Goal: Transaction & Acquisition: Purchase product/service

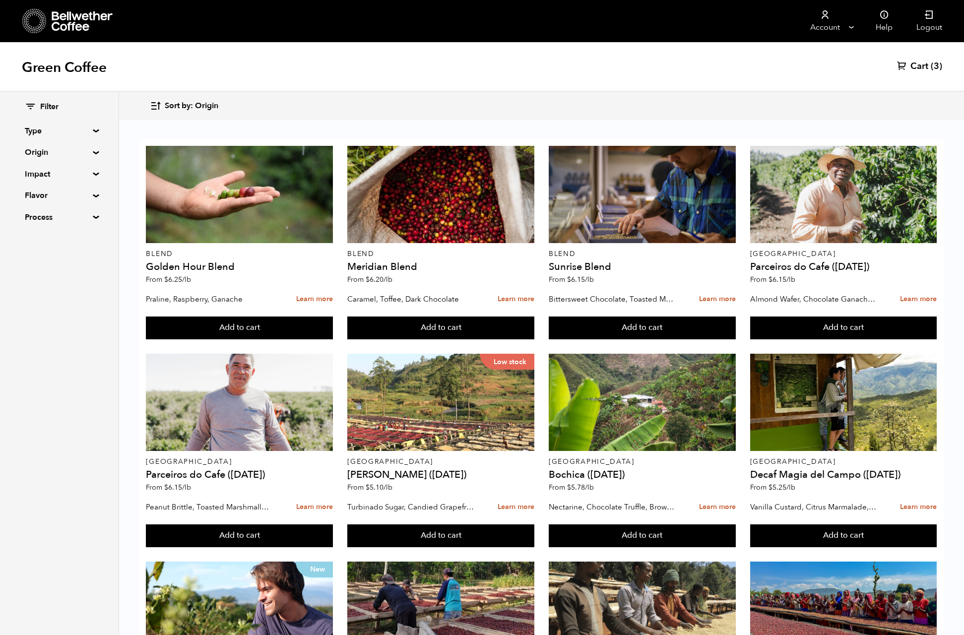
scroll to position [496, 0]
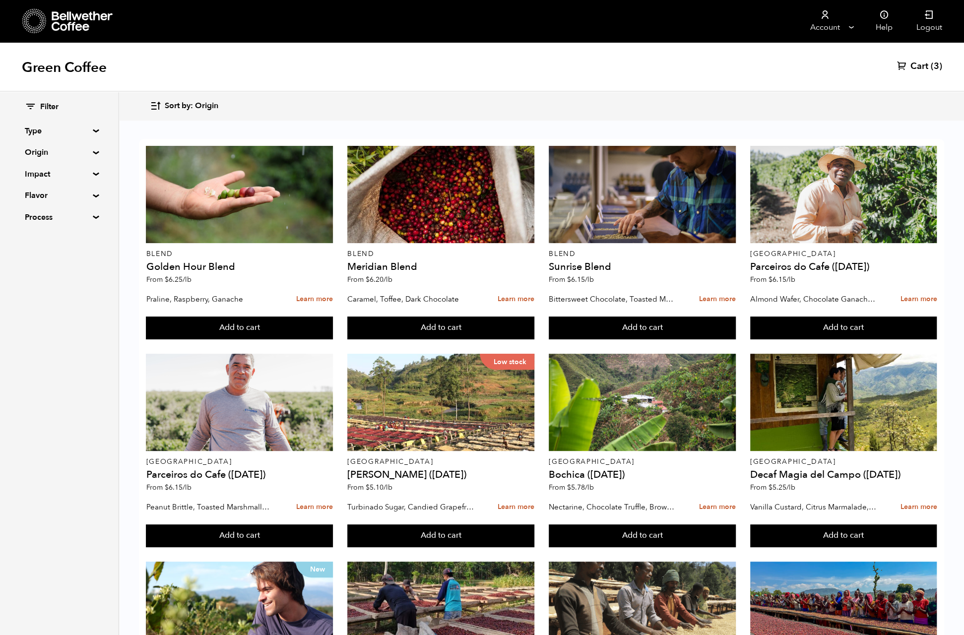
click at [915, 65] on span "Cart" at bounding box center [919, 67] width 18 height 12
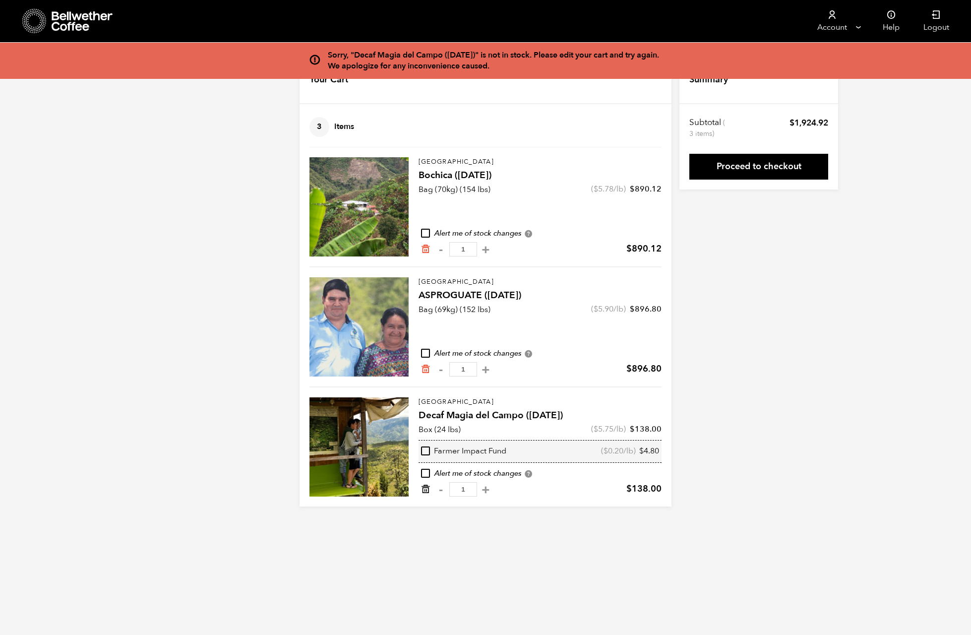
click at [429, 487] on icon "Remove from cart" at bounding box center [426, 489] width 10 height 10
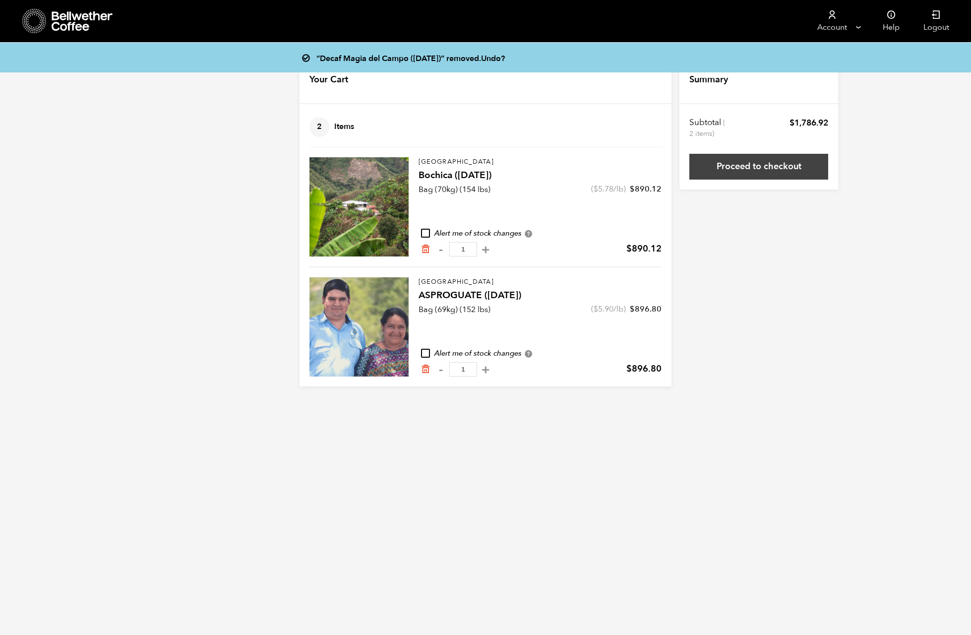
click at [720, 171] on link "Proceed to checkout" at bounding box center [758, 167] width 139 height 26
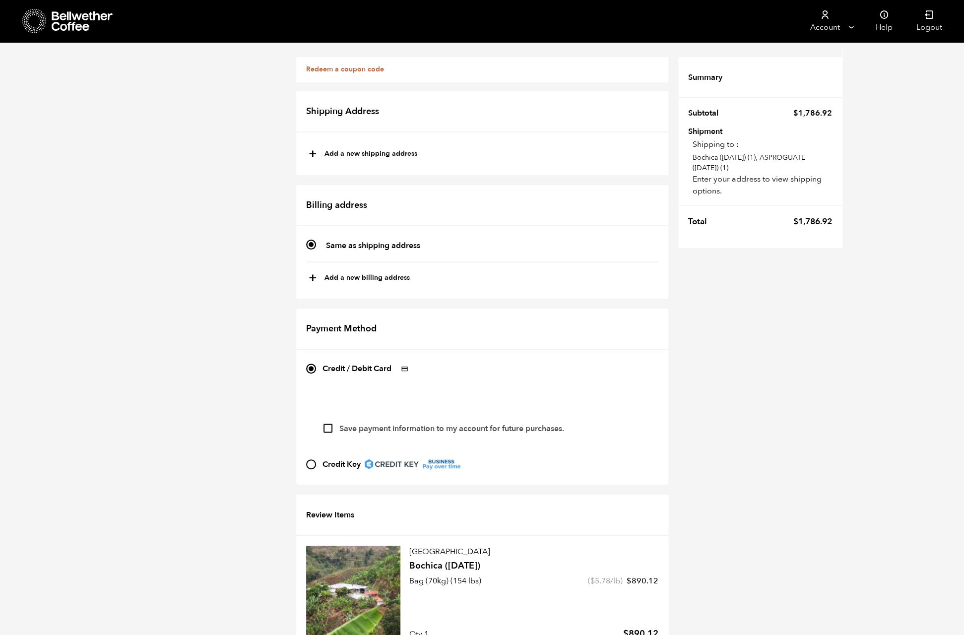
scroll to position [175, 0]
click at [368, 270] on button "+ Add a new billing address" at bounding box center [358, 278] width 101 height 17
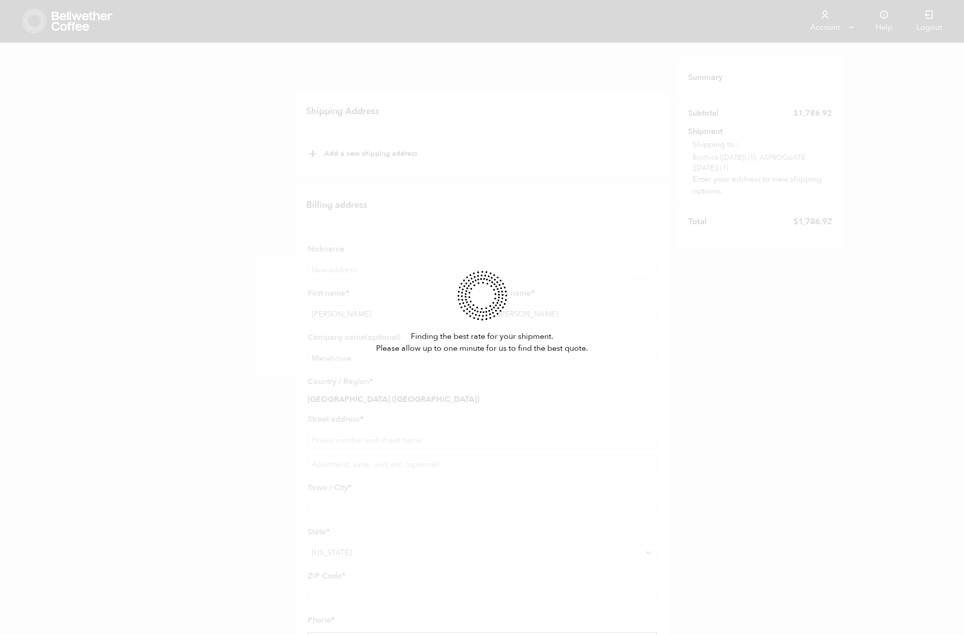
select select
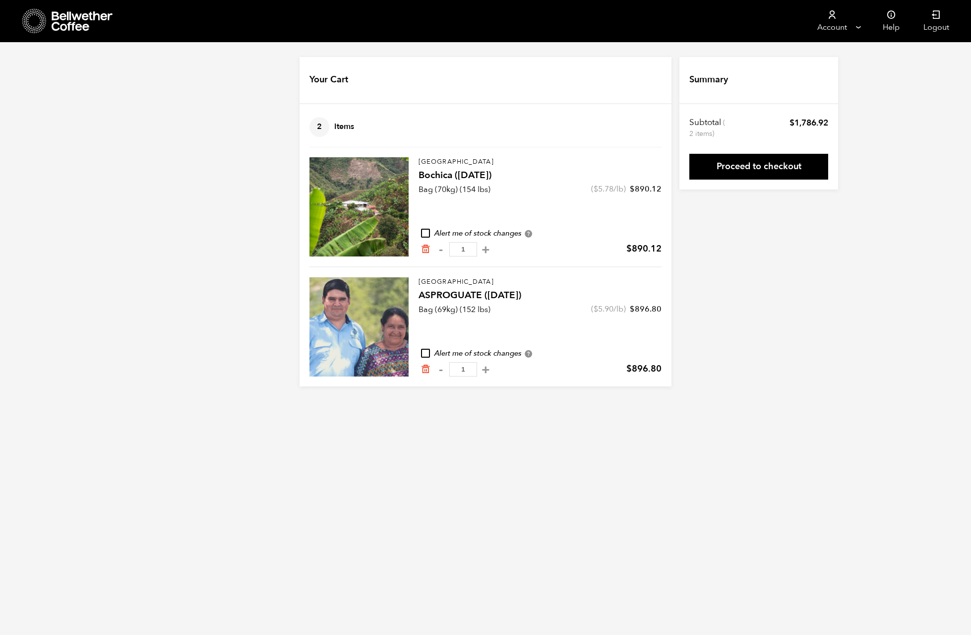
click at [759, 166] on link "Proceed to checkout" at bounding box center [758, 167] width 139 height 26
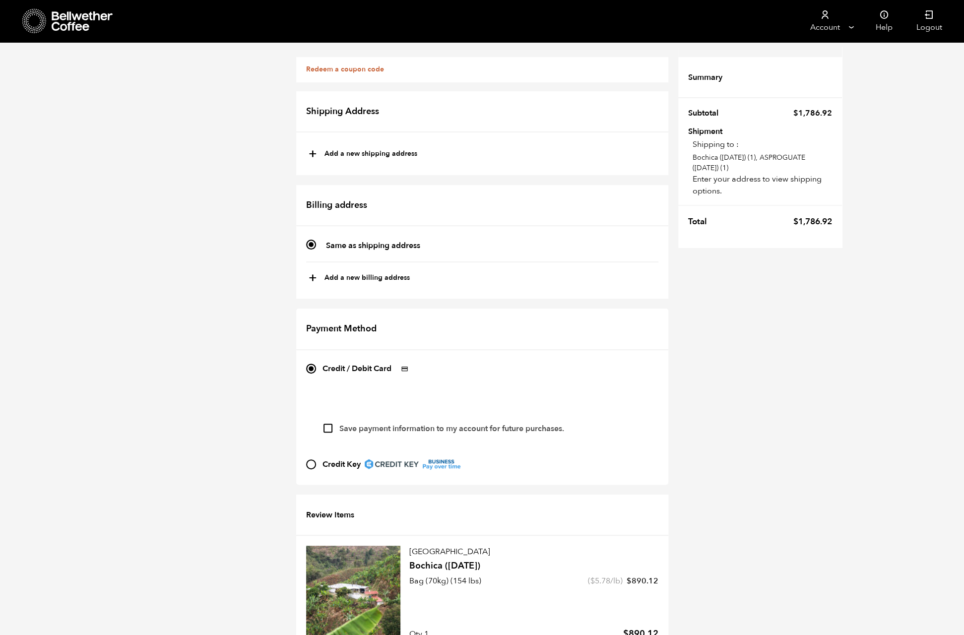
click at [384, 152] on button "+ Add a new shipping address" at bounding box center [362, 154] width 109 height 17
type input "New address"
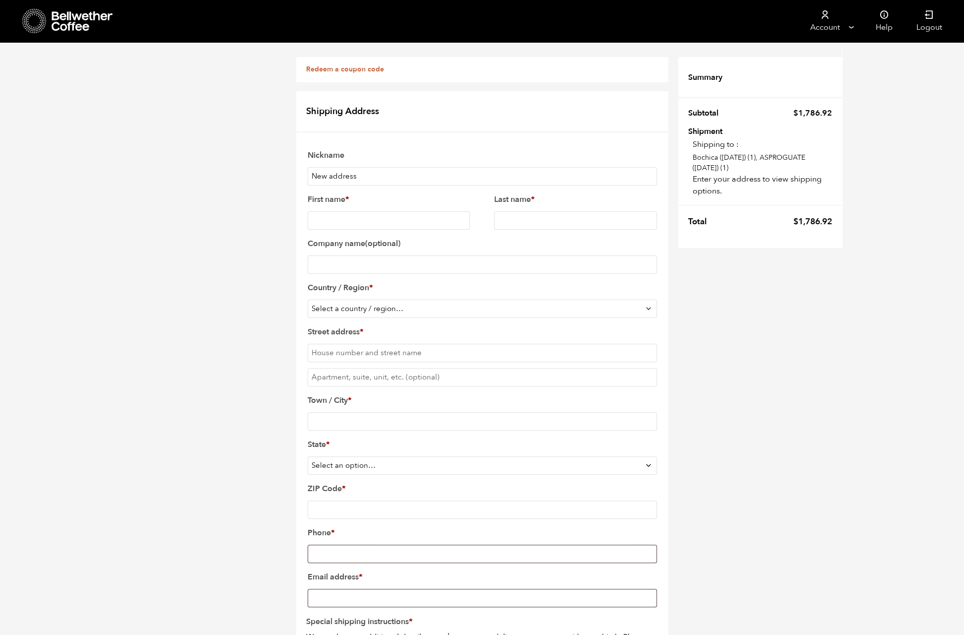
click at [362, 176] on input "New address" at bounding box center [481, 176] width 349 height 18
drag, startPoint x: 376, startPoint y: 175, endPoint x: 277, endPoint y: 175, distance: 99.2
type input "MANAHOUSE"
click at [353, 218] on input "First name *" at bounding box center [388, 220] width 163 height 18
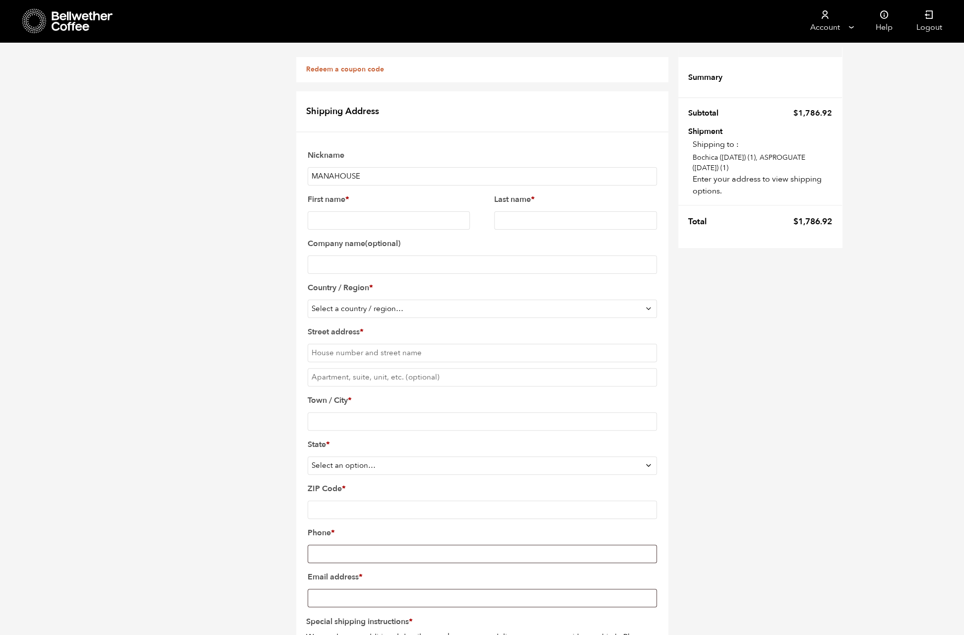
type input "M"
type input "Amanda"
type input "Baker"
drag, startPoint x: 374, startPoint y: 266, endPoint x: 370, endPoint y: 262, distance: 5.3
click at [374, 266] on input "Company name (optional)" at bounding box center [481, 264] width 349 height 18
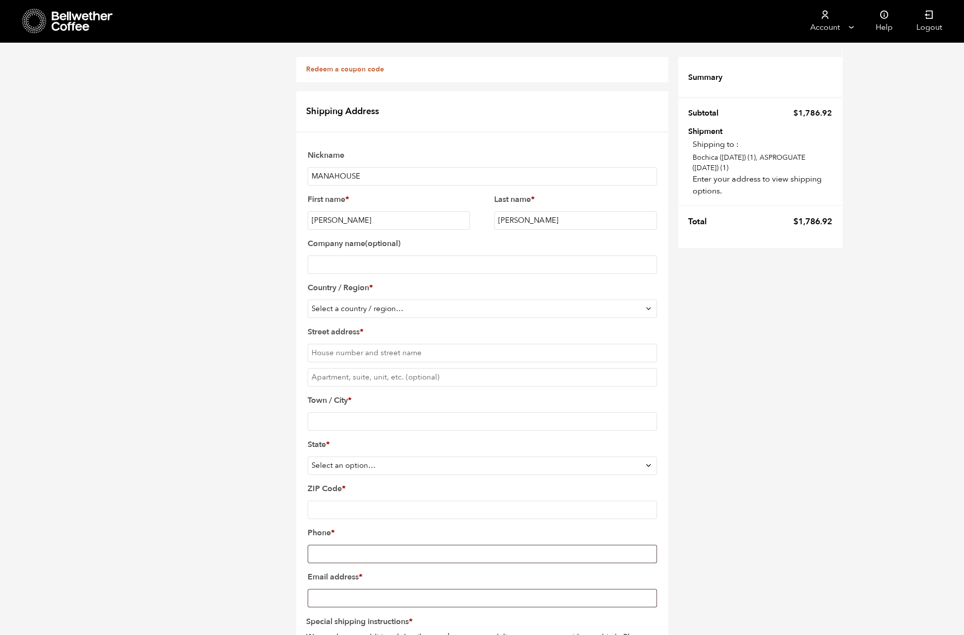
type input "MANAHOUSE COFFEE"
select select "US"
type input "310 Main St, Jacksboro, TN, 37757"
type input "Jacksboro"
type input "37757"
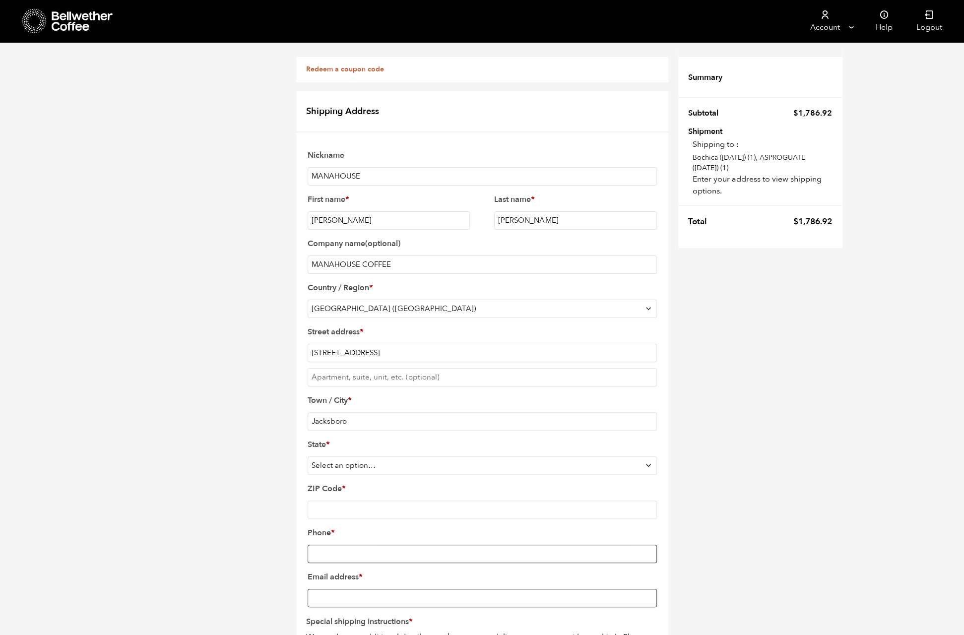
type input "4233771954"
select select "TN"
click at [446, 588] on input "Email address *" at bounding box center [481, 597] width 349 height 18
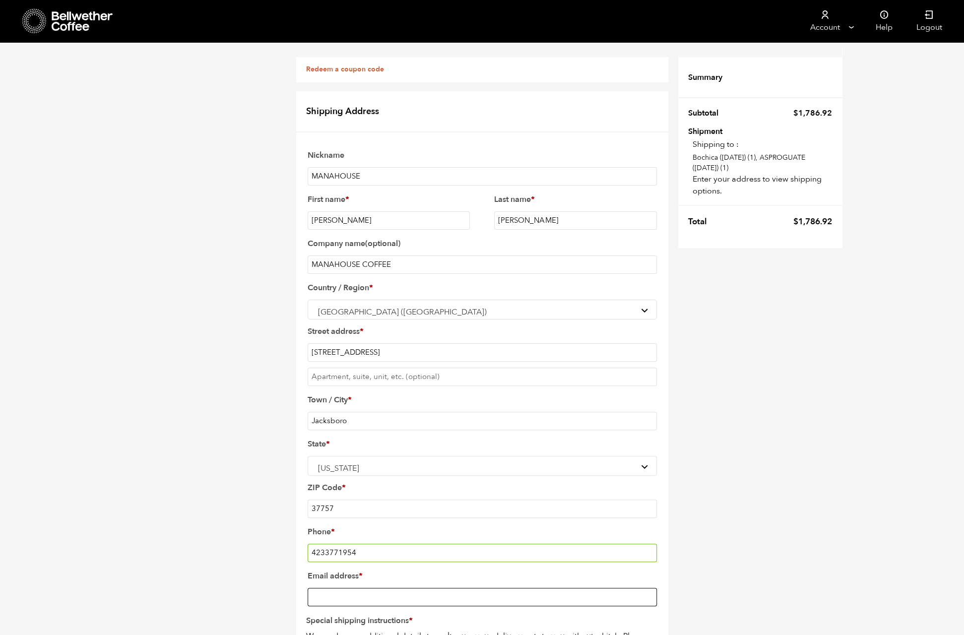
type input "Manahousecoffee@gmail.com"
checkbox input "true"
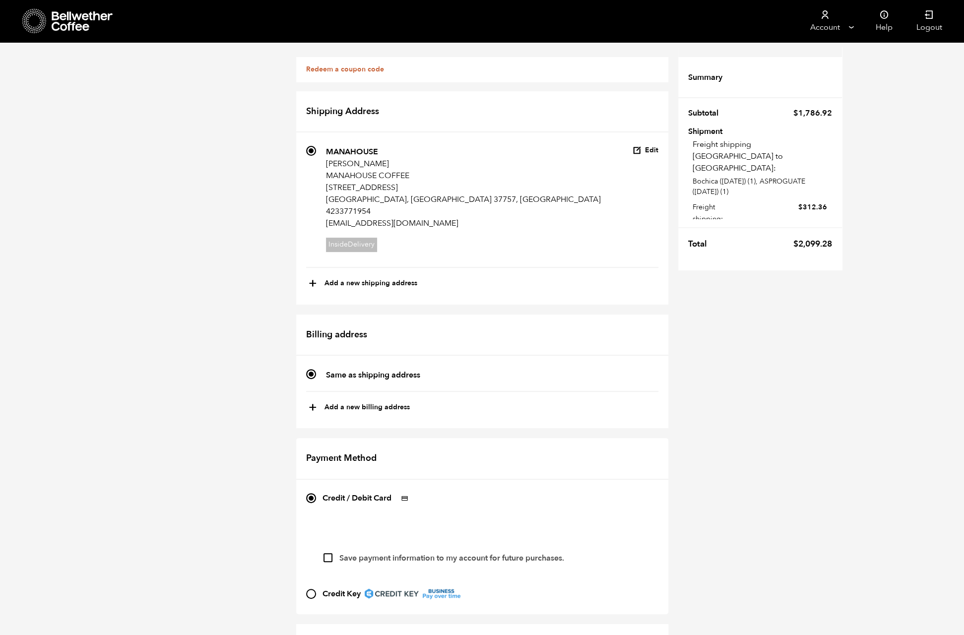
click at [355, 184] on div "Shipping Address Finding the best rate for your shipment. Please allow up to on…" at bounding box center [482, 515] width 372 height 848
click at [82, 23] on icon at bounding box center [83, 21] width 62 height 20
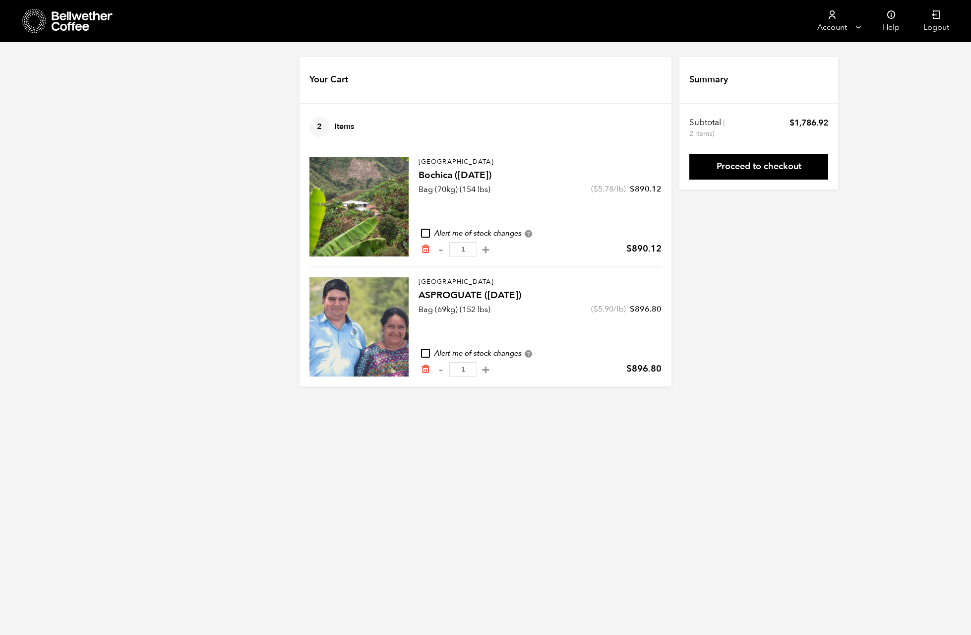
click at [58, 22] on icon at bounding box center [83, 21] width 62 height 20
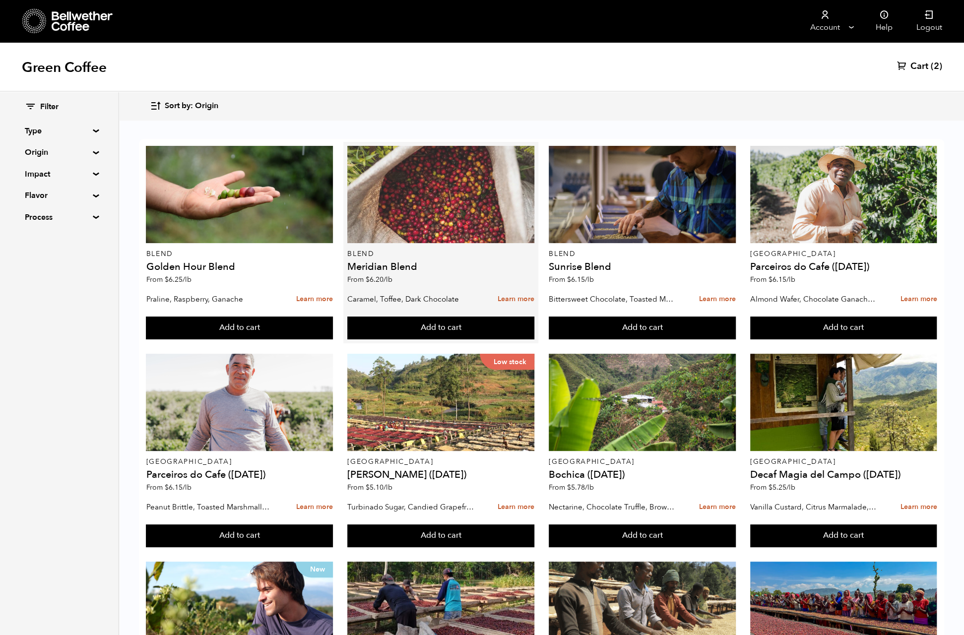
click at [456, 224] on div at bounding box center [440, 194] width 187 height 97
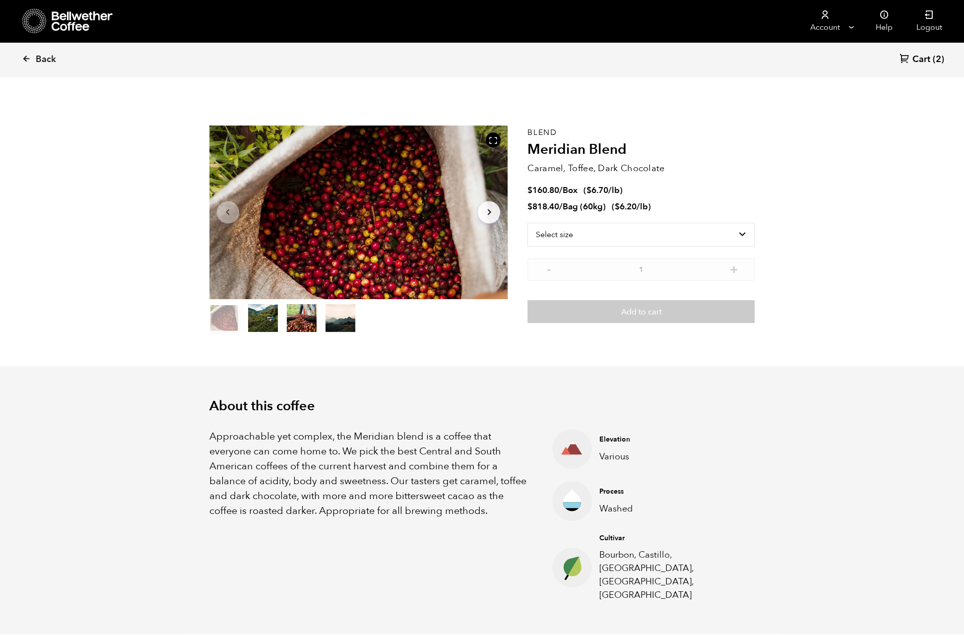
scroll to position [431, 528]
click at [39, 61] on span "Back" at bounding box center [46, 60] width 20 height 12
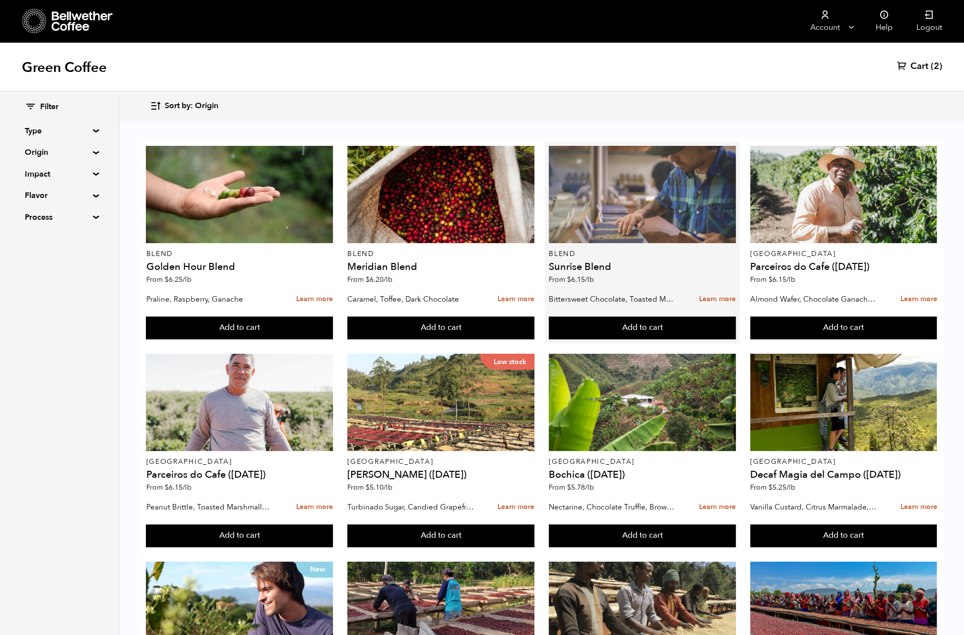
click at [657, 212] on div at bounding box center [641, 194] width 187 height 97
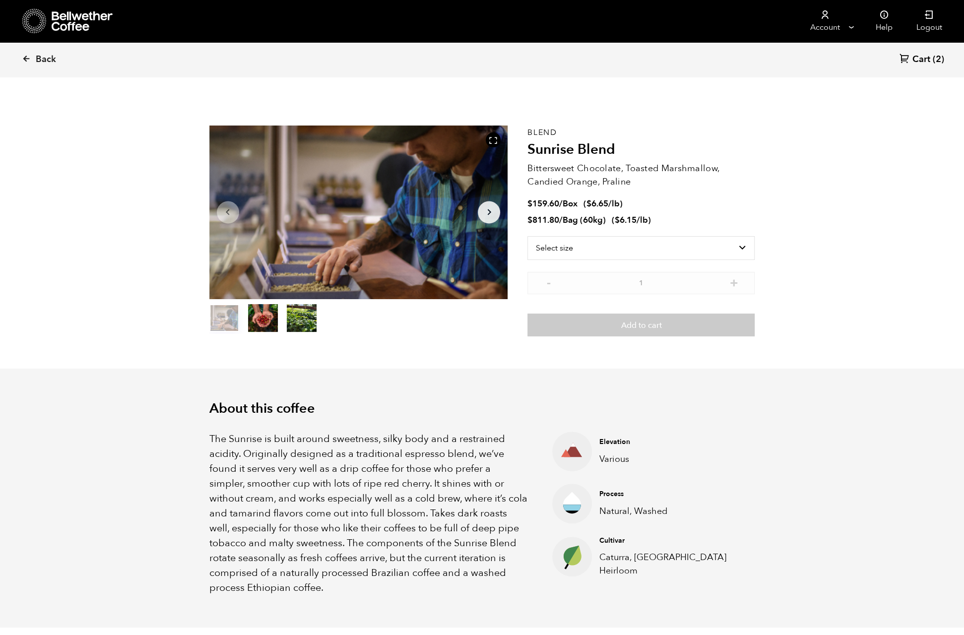
scroll to position [431, 528]
click at [44, 62] on span "Back" at bounding box center [46, 60] width 20 height 12
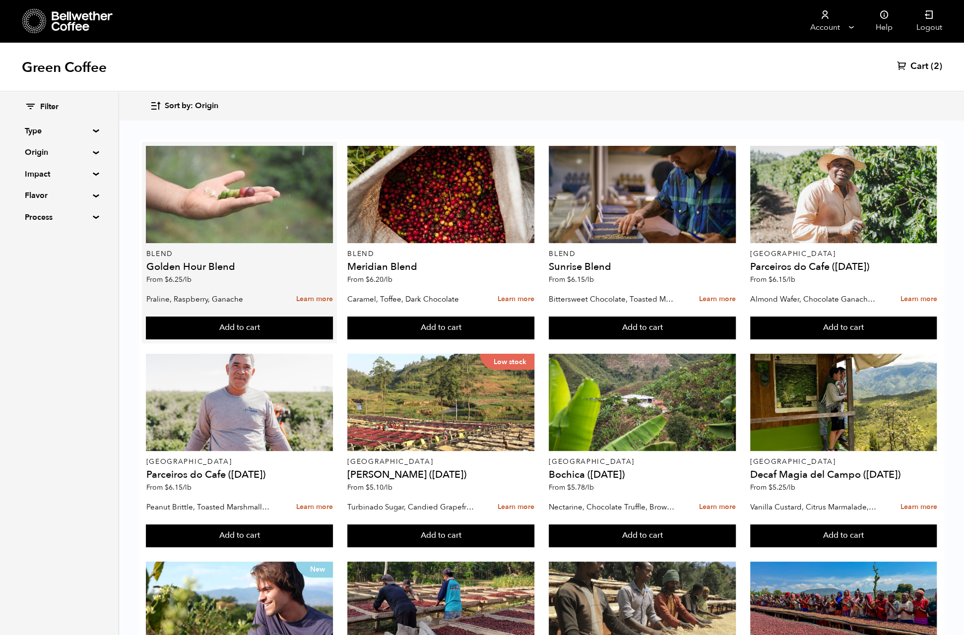
click at [254, 182] on div at bounding box center [239, 194] width 187 height 97
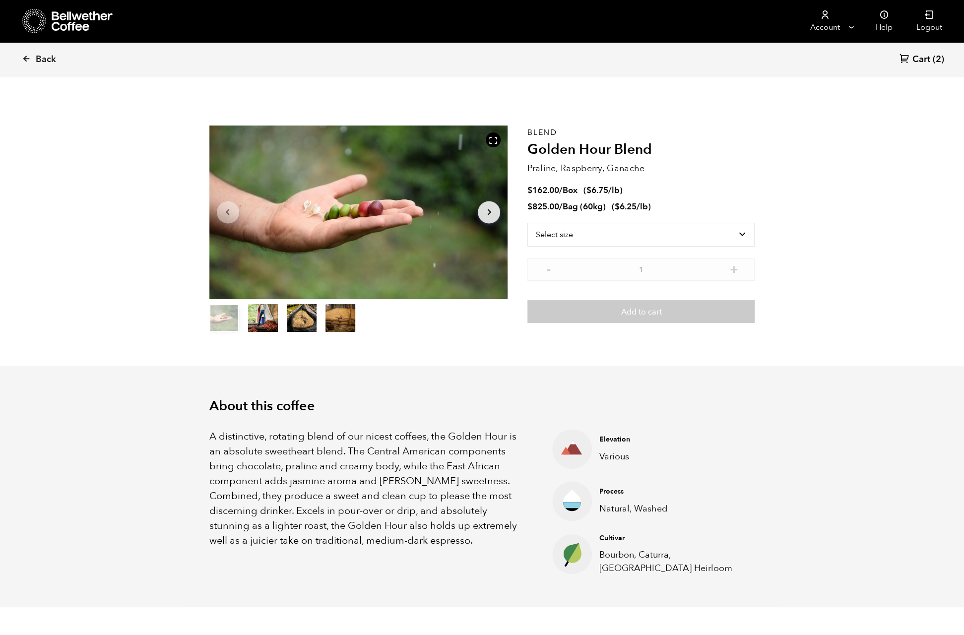
scroll to position [431, 528]
click at [47, 60] on span "Back" at bounding box center [46, 60] width 20 height 12
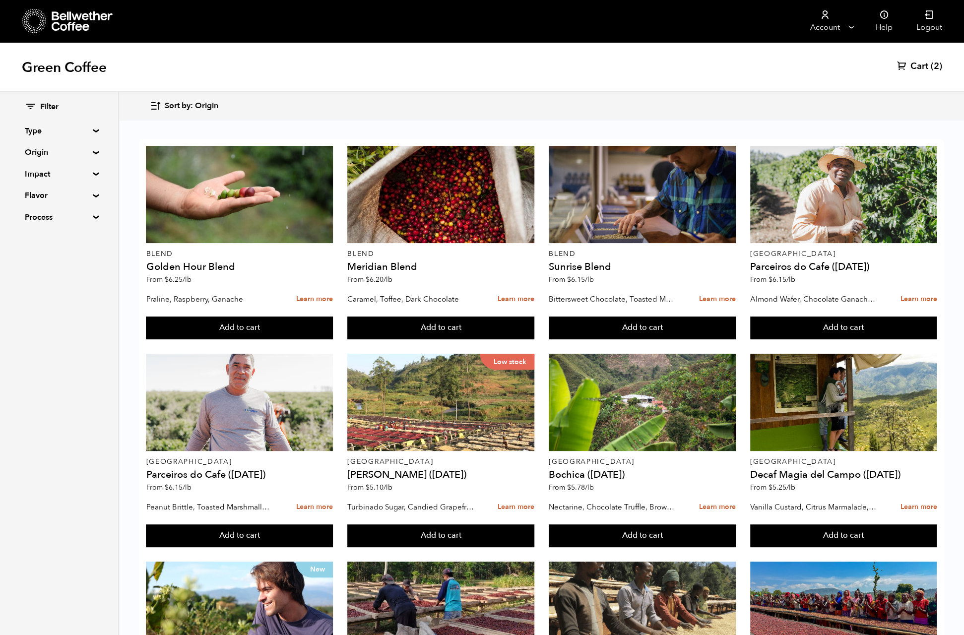
click at [89, 125] on summary "Type" at bounding box center [59, 131] width 68 height 12
click at [91, 135] on summary "Type" at bounding box center [59, 131] width 69 height 12
click at [93, 132] on summary "Type" at bounding box center [59, 131] width 68 height 12
click at [94, 131] on summary "Type" at bounding box center [59, 131] width 69 height 12
click at [89, 174] on summary "Impact" at bounding box center [59, 174] width 68 height 12
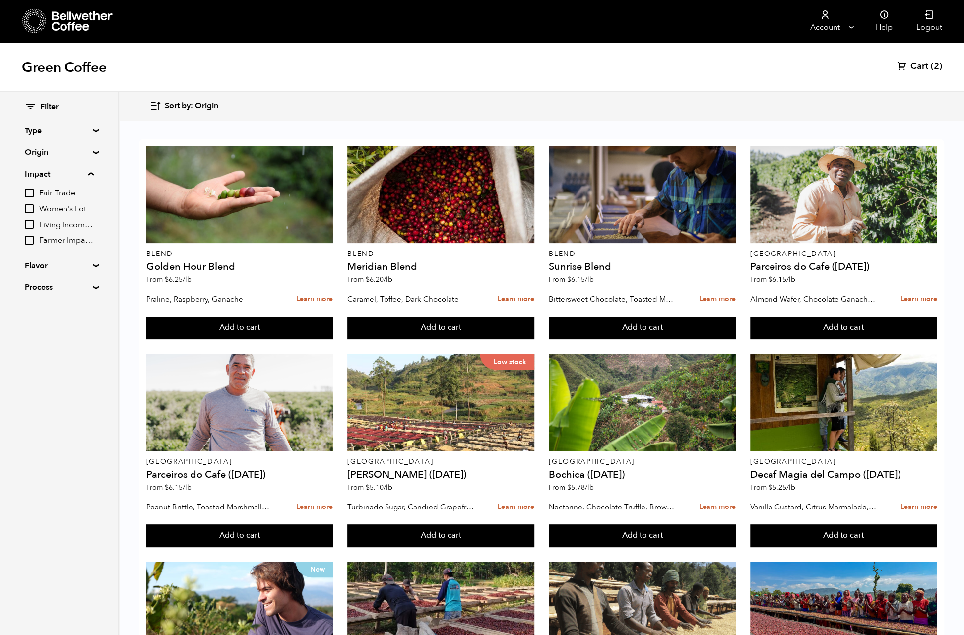
click at [90, 172] on summary "Impact" at bounding box center [59, 174] width 69 height 12
click at [87, 202] on div "Filter Type Blend Single Origin Decaf Seasonal Year Round Origin Blend Brazil B…" at bounding box center [59, 162] width 68 height 121
click at [90, 197] on summary "Flavor" at bounding box center [59, 195] width 68 height 12
click at [90, 197] on summary "Flavor" at bounding box center [59, 195] width 69 height 12
click at [80, 217] on summary "Process" at bounding box center [59, 217] width 68 height 12
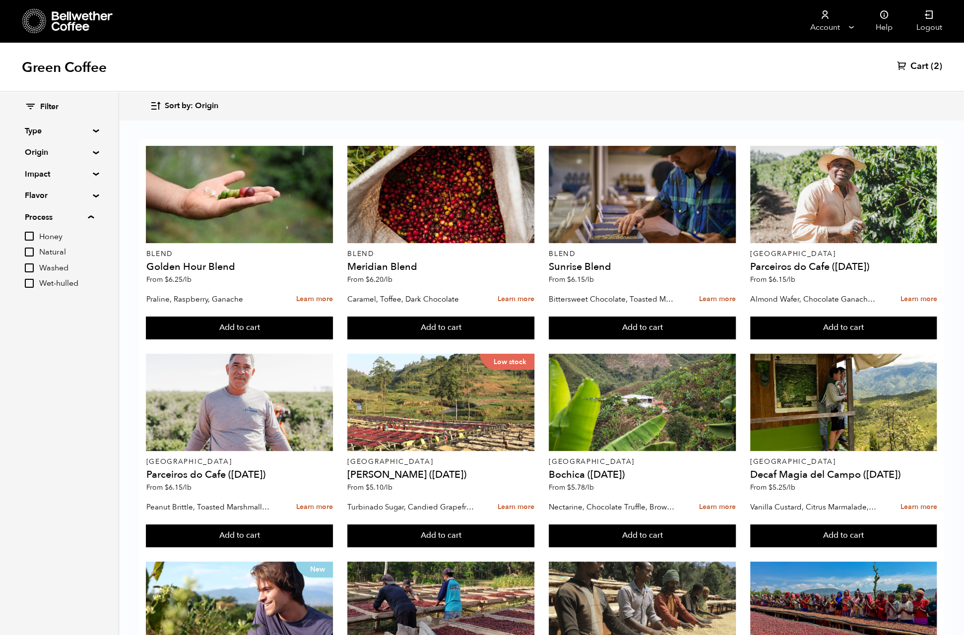
click at [87, 214] on summary "Process" at bounding box center [59, 217] width 69 height 12
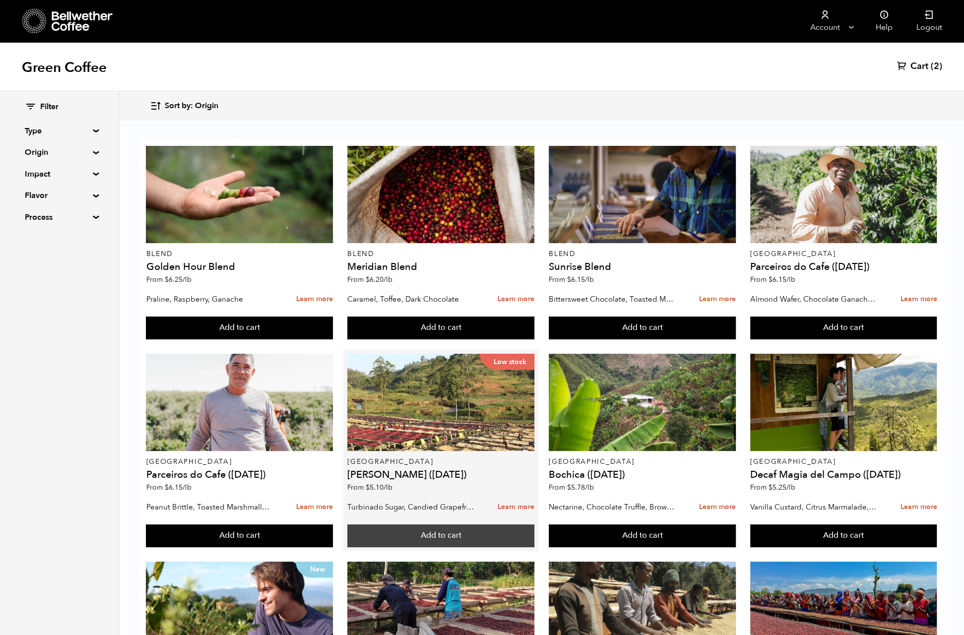
click at [451, 539] on button "Add to cart" at bounding box center [440, 535] width 187 height 23
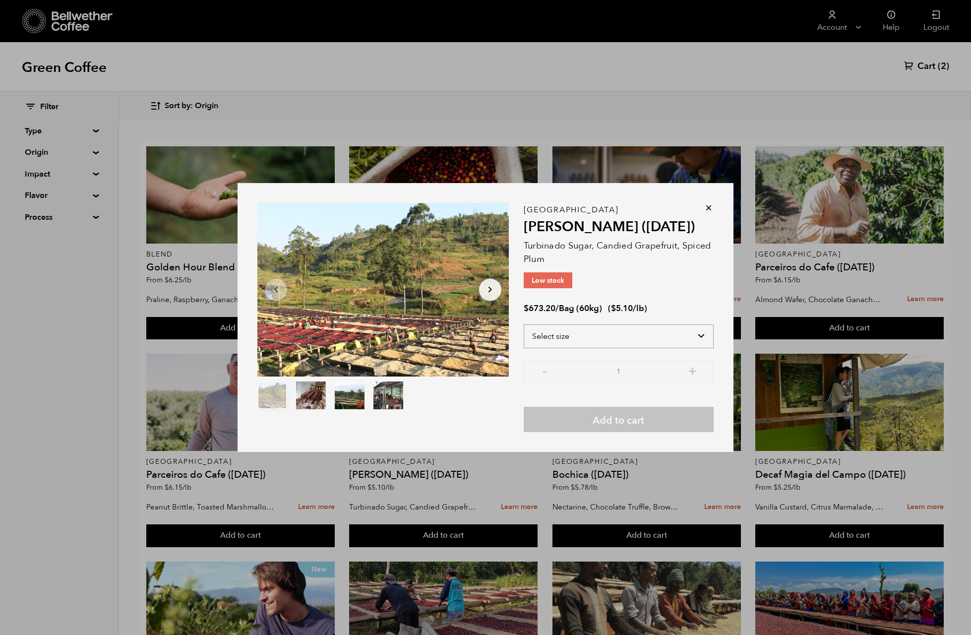
click at [706, 335] on select "Select size Bag (60kg) (132 lbs)" at bounding box center [619, 336] width 190 height 24
select select "bag-3"
click at [524, 324] on select "Select size Bag (60kg) (132 lbs)" at bounding box center [619, 336] width 190 height 24
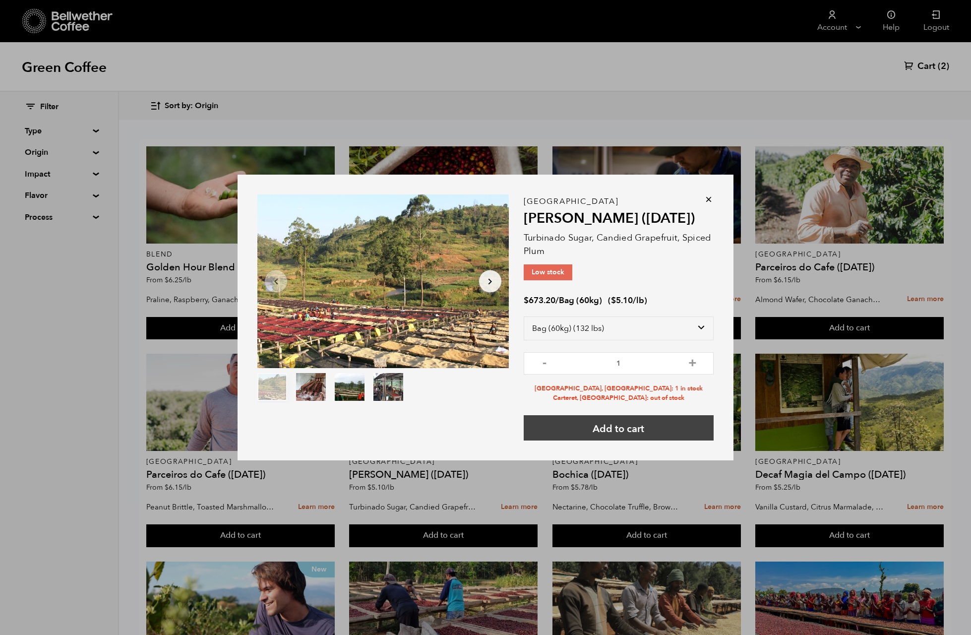
click at [623, 432] on button "Add to cart" at bounding box center [619, 427] width 190 height 25
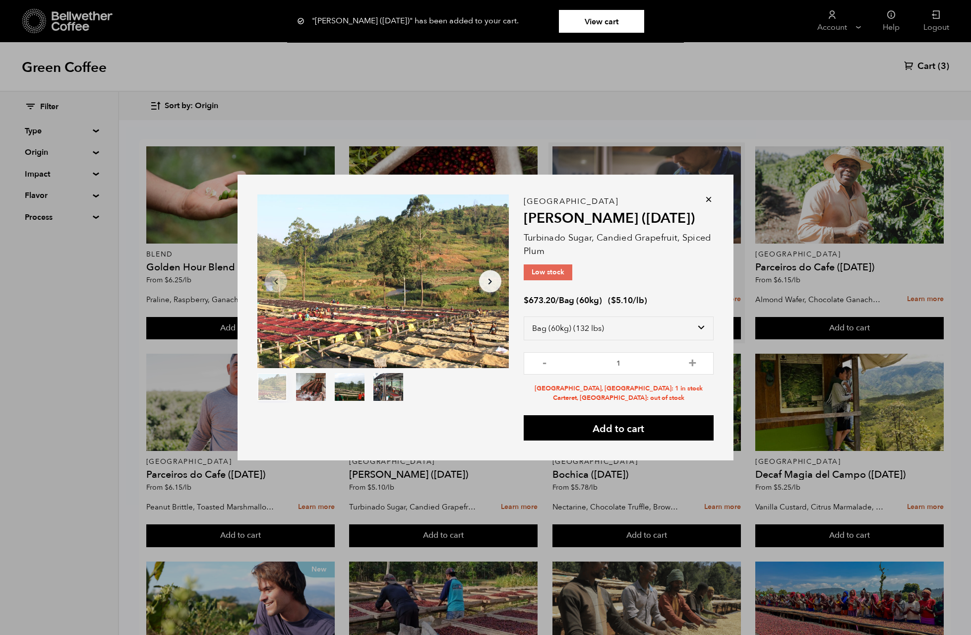
drag, startPoint x: 706, startPoint y: 201, endPoint x: 711, endPoint y: 196, distance: 7.4
click at [708, 199] on icon at bounding box center [709, 199] width 10 height 10
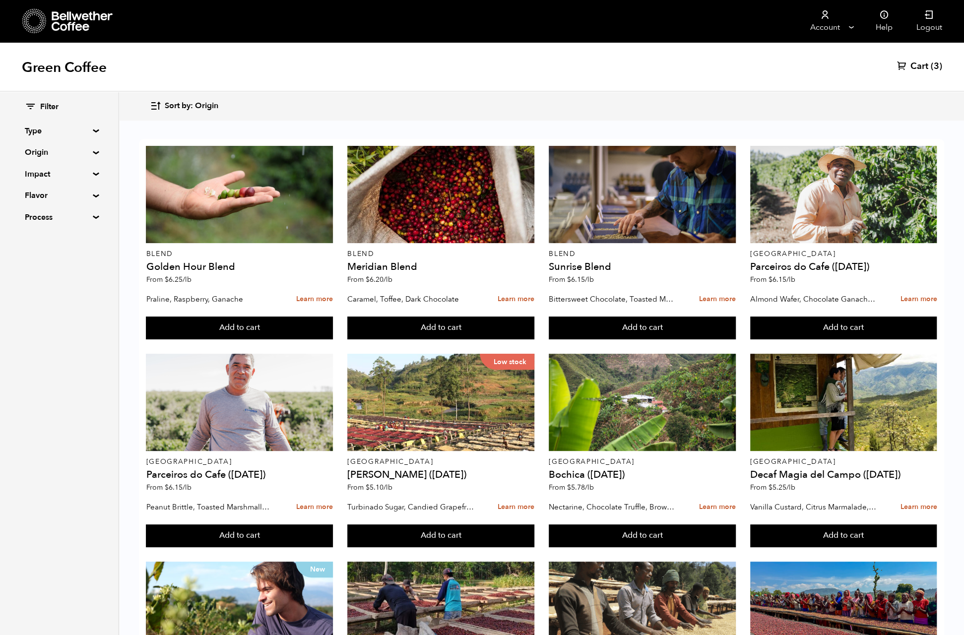
click at [630, 19] on nav "Account Manage Orders Payment methods Documents Help Logout" at bounding box center [567, 21] width 771 height 42
click at [915, 70] on span "Cart" at bounding box center [919, 67] width 18 height 12
click at [68, 129] on summary "Type" at bounding box center [59, 131] width 68 height 12
click at [32, 181] on input "Decaf" at bounding box center [29, 181] width 9 height 9
checkbox input "true"
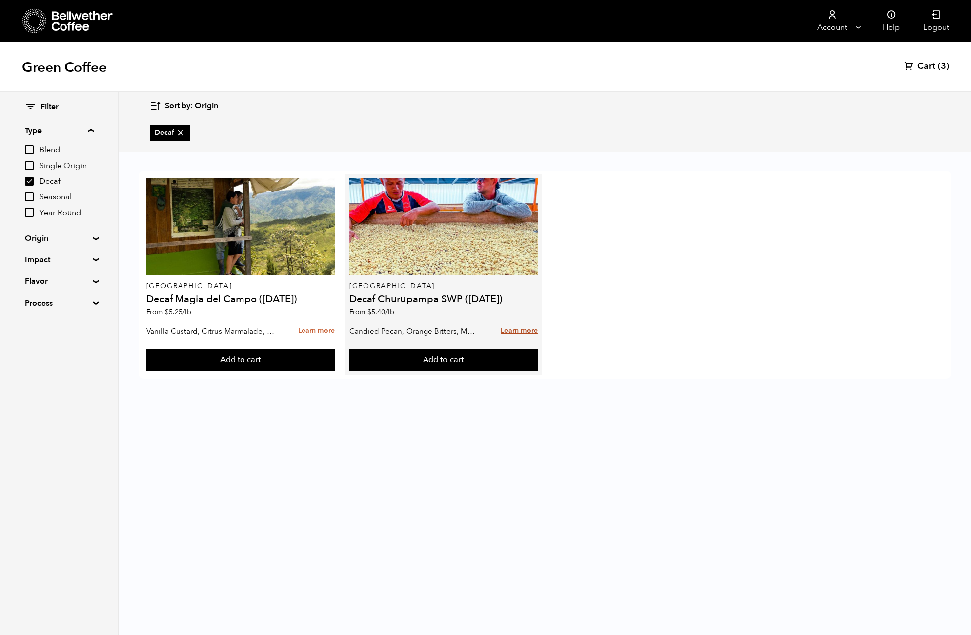
click at [516, 329] on link "Learn more" at bounding box center [519, 330] width 37 height 21
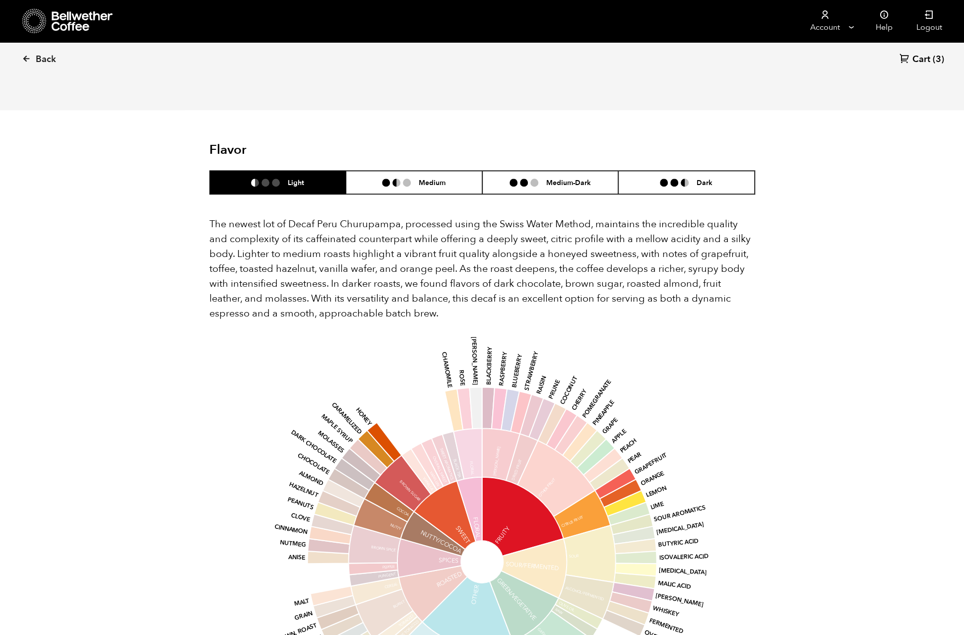
scroll to position [1041, 0]
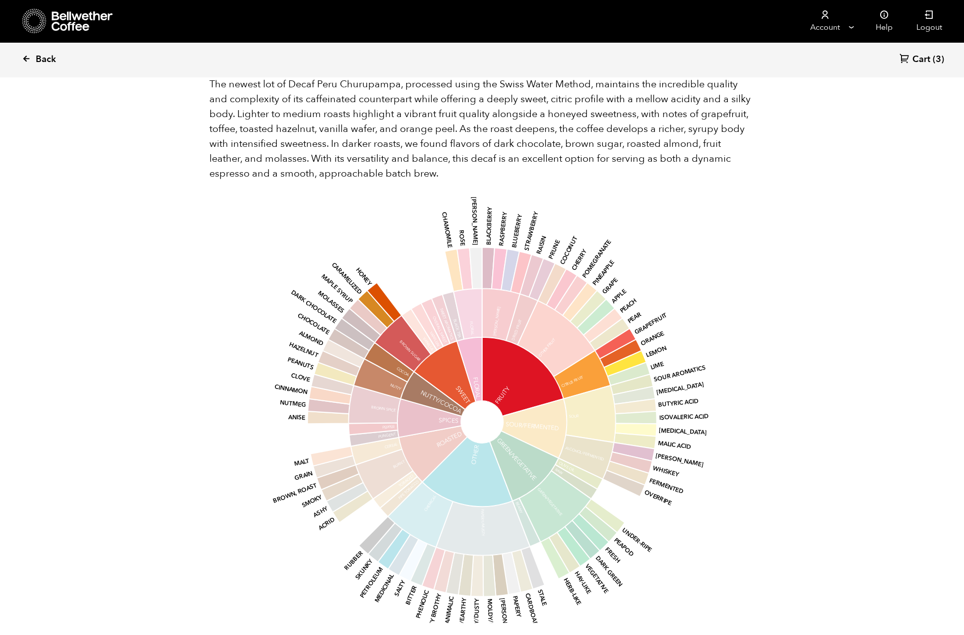
click at [43, 59] on span "Back" at bounding box center [46, 60] width 20 height 12
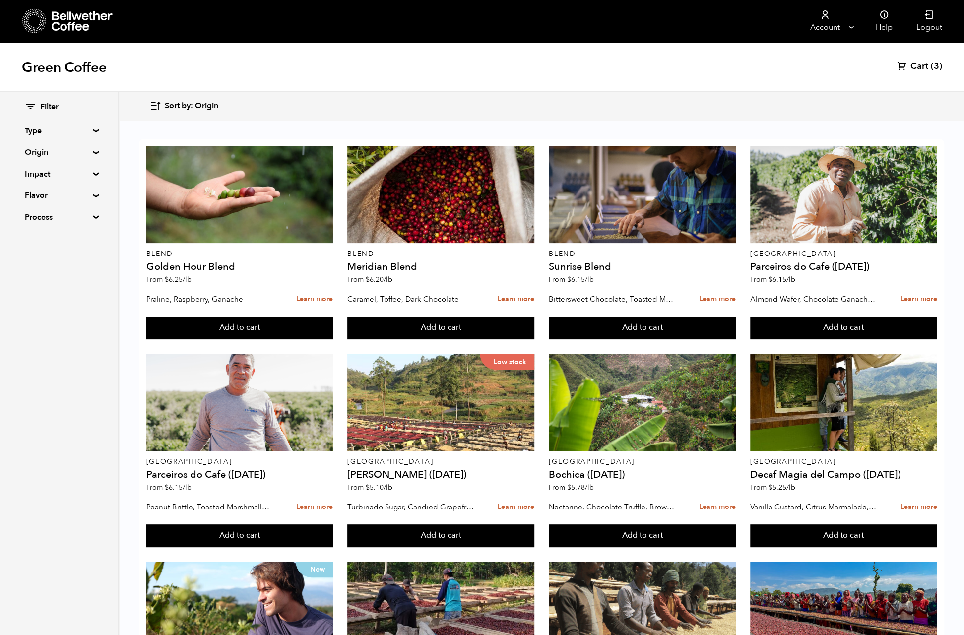
click at [79, 129] on summary "Type" at bounding box center [59, 131] width 68 height 12
click at [29, 180] on input "Decaf" at bounding box center [29, 181] width 9 height 9
checkbox input "true"
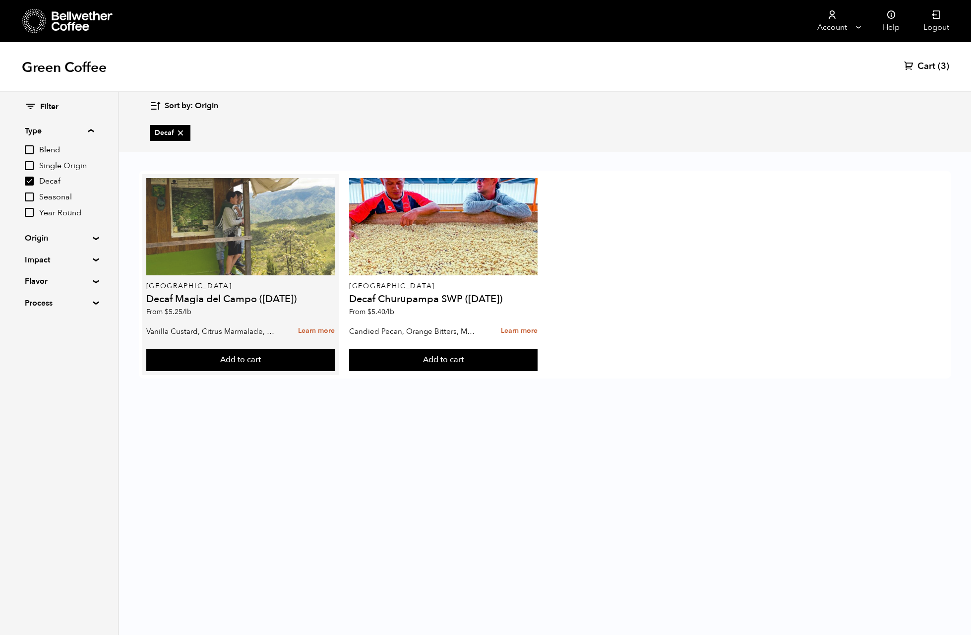
click at [264, 242] on div at bounding box center [240, 226] width 188 height 97
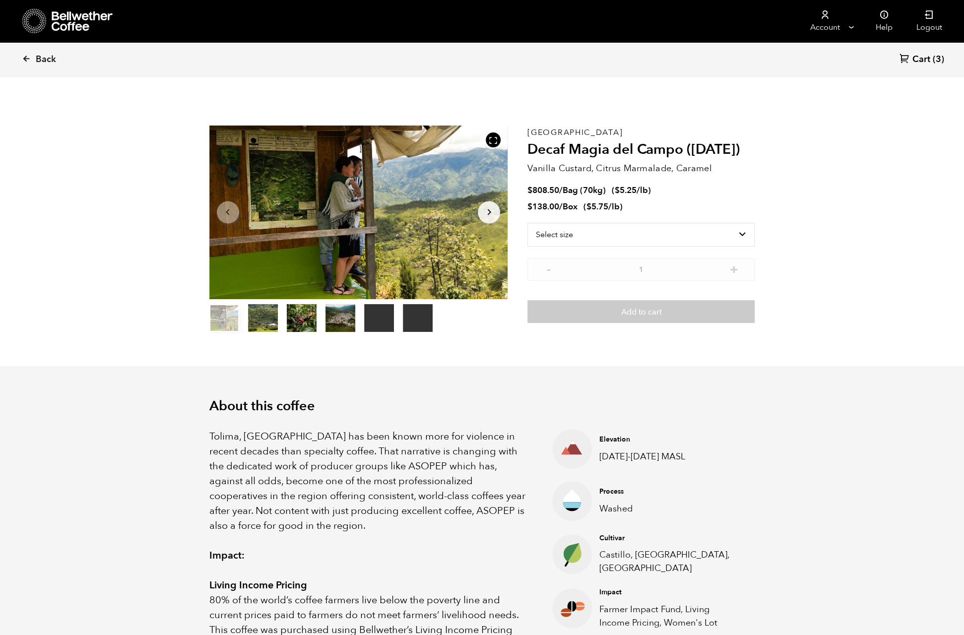
scroll to position [431, 528]
click at [487, 207] on icon "Arrow Right" at bounding box center [489, 212] width 12 height 12
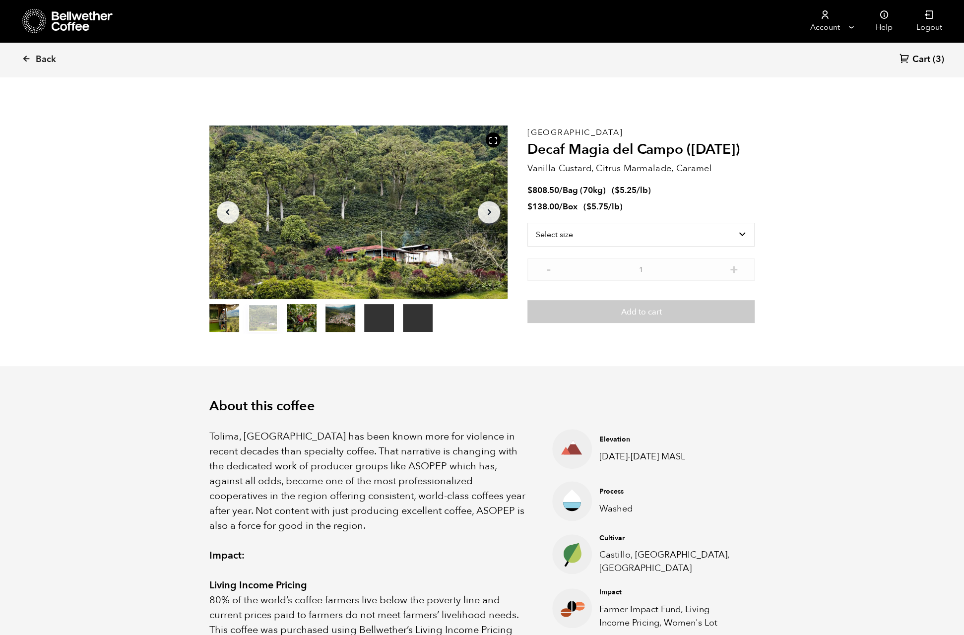
click at [223, 212] on icon "Arrow Left" at bounding box center [228, 212] width 12 height 12
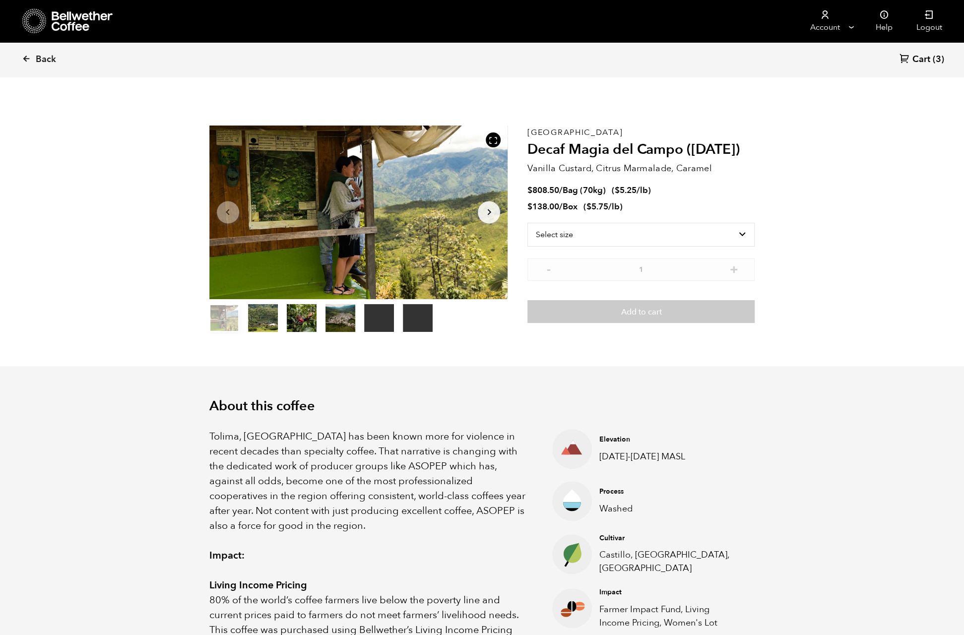
click at [490, 212] on icon "button" at bounding box center [488, 212] width 3 height 6
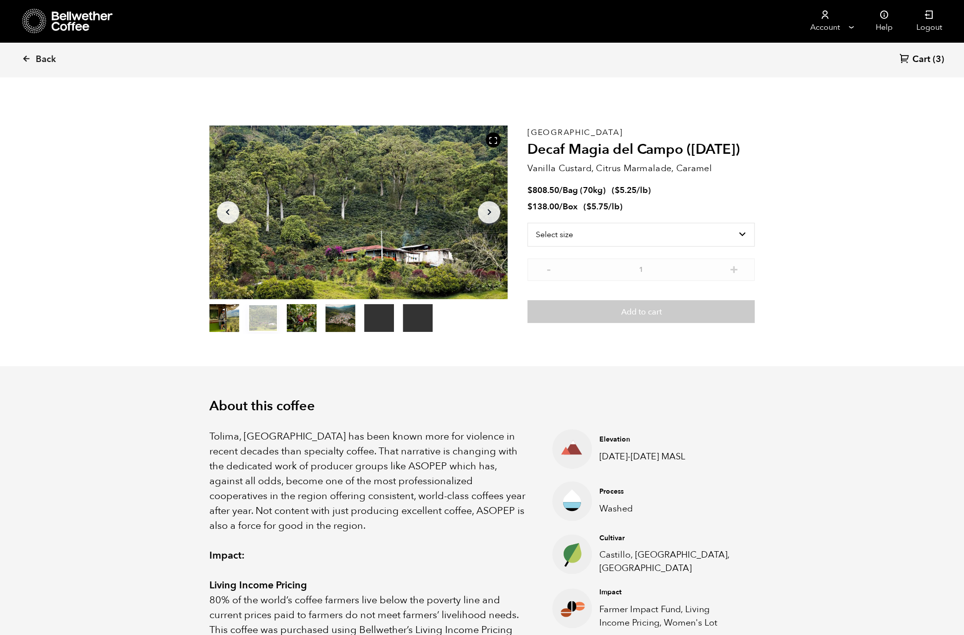
click at [490, 212] on icon "button" at bounding box center [488, 212] width 3 height 6
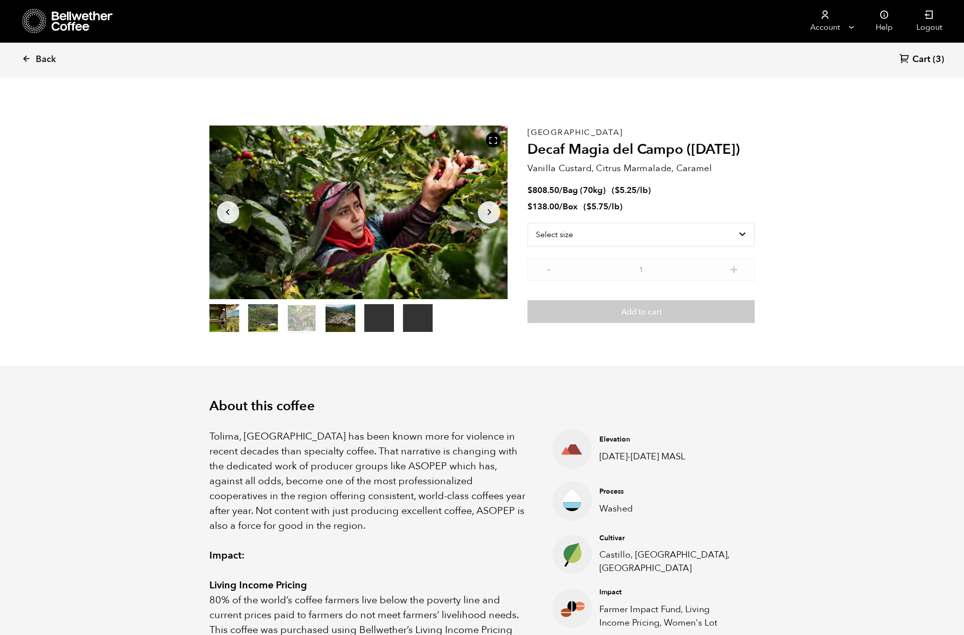
click at [227, 210] on icon "Arrow Left" at bounding box center [228, 212] width 12 height 12
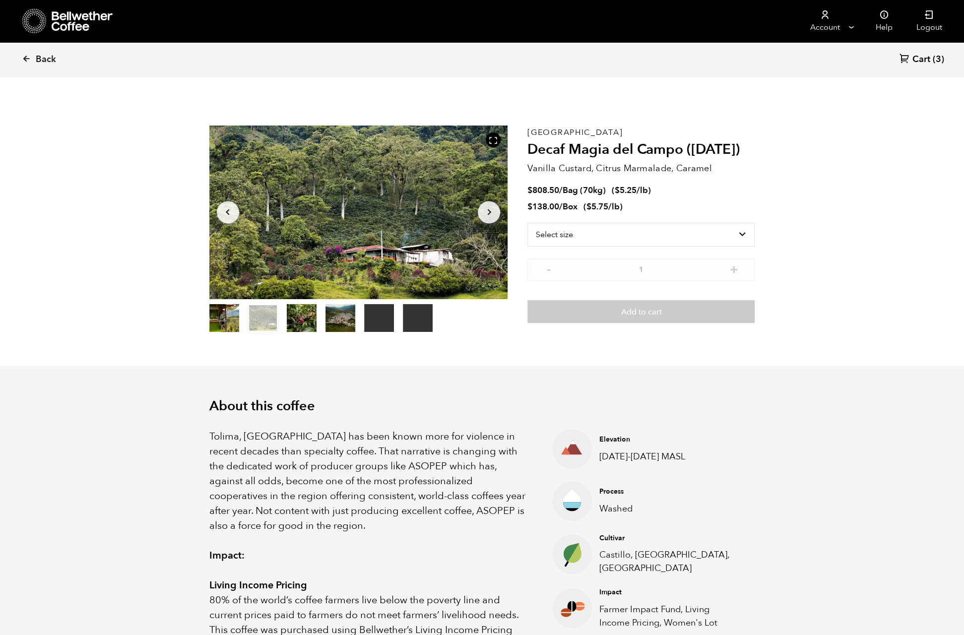
click at [227, 210] on icon "Arrow Left" at bounding box center [228, 212] width 12 height 12
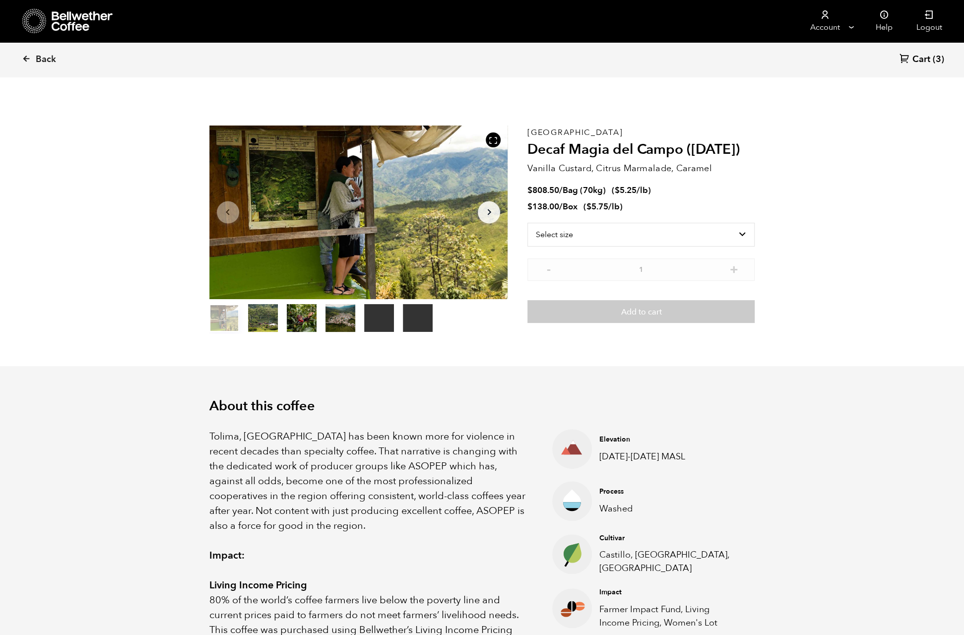
click at [488, 212] on icon "Arrow Right" at bounding box center [489, 212] width 12 height 12
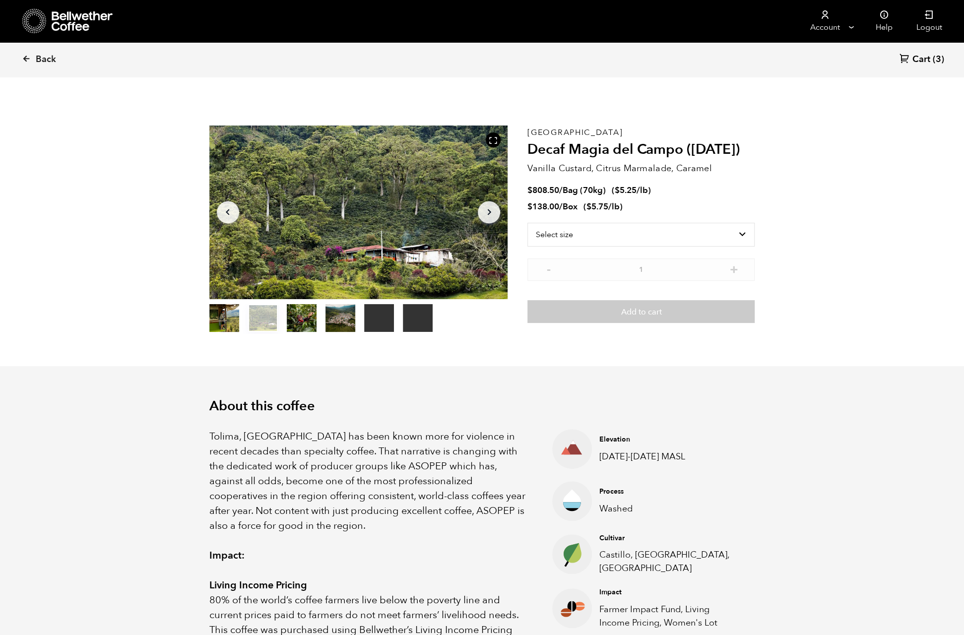
click at [488, 212] on icon "Arrow Right" at bounding box center [489, 212] width 12 height 12
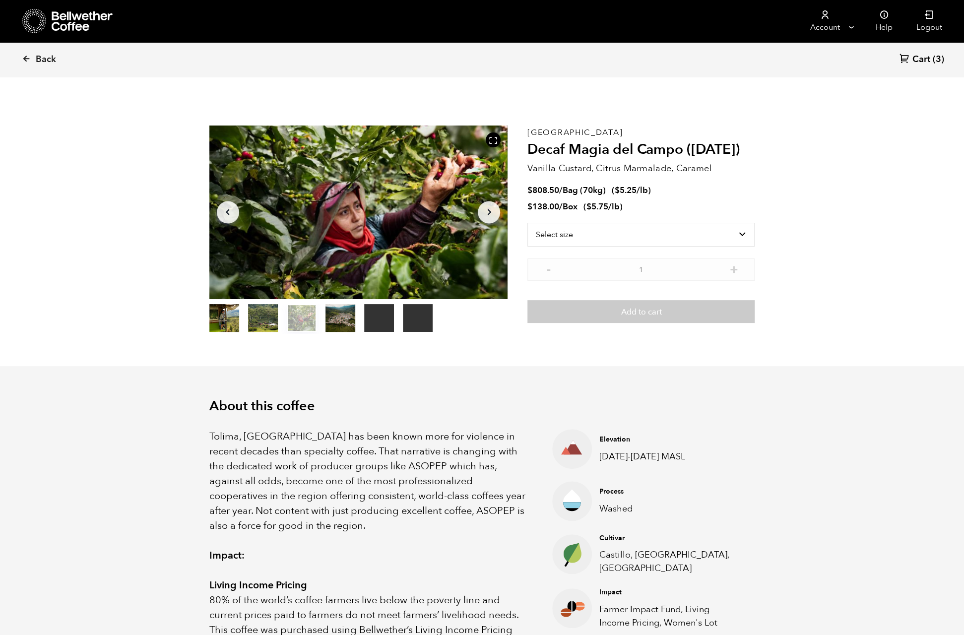
click at [488, 212] on icon "Arrow Right" at bounding box center [489, 212] width 12 height 12
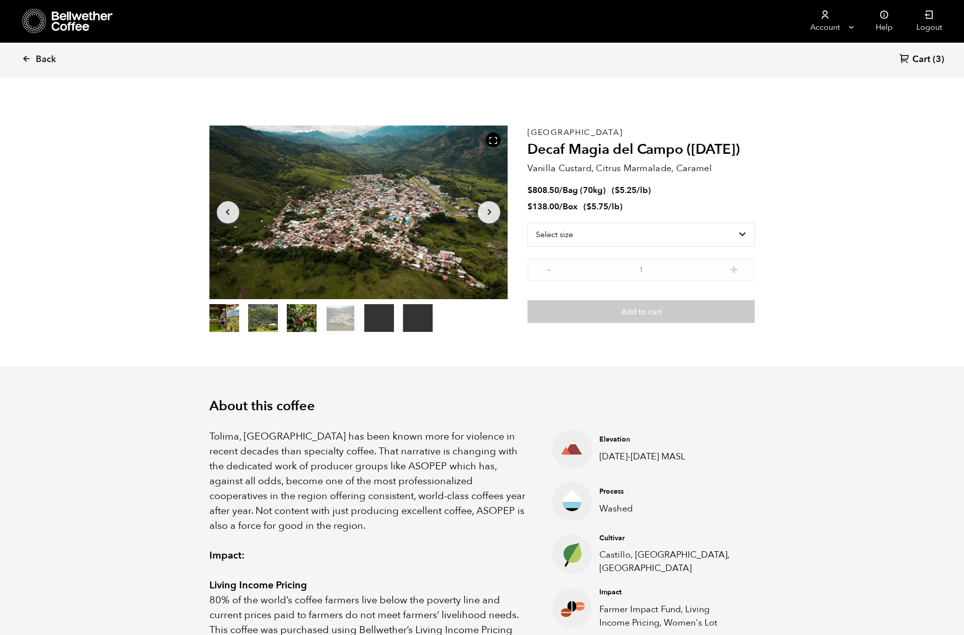
click at [488, 212] on icon "Arrow Right" at bounding box center [489, 212] width 12 height 12
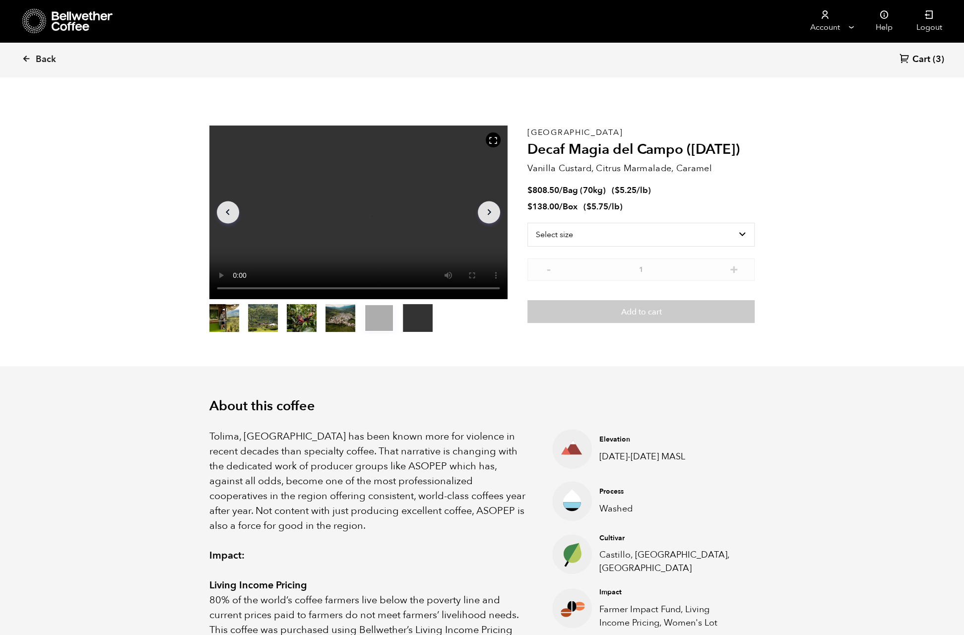
click at [488, 212] on icon "Arrow Right" at bounding box center [489, 212] width 12 height 12
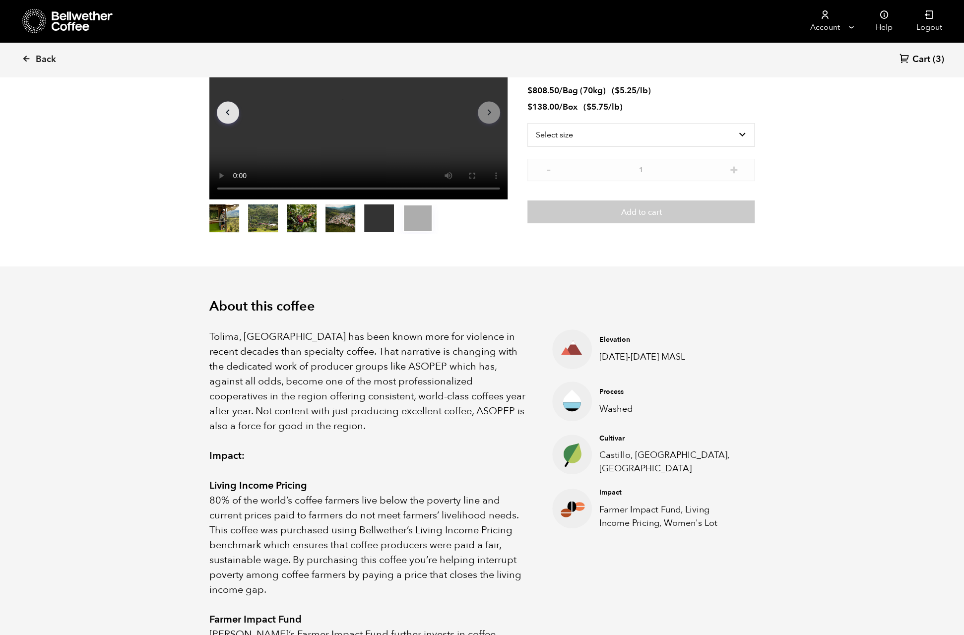
scroll to position [0, 0]
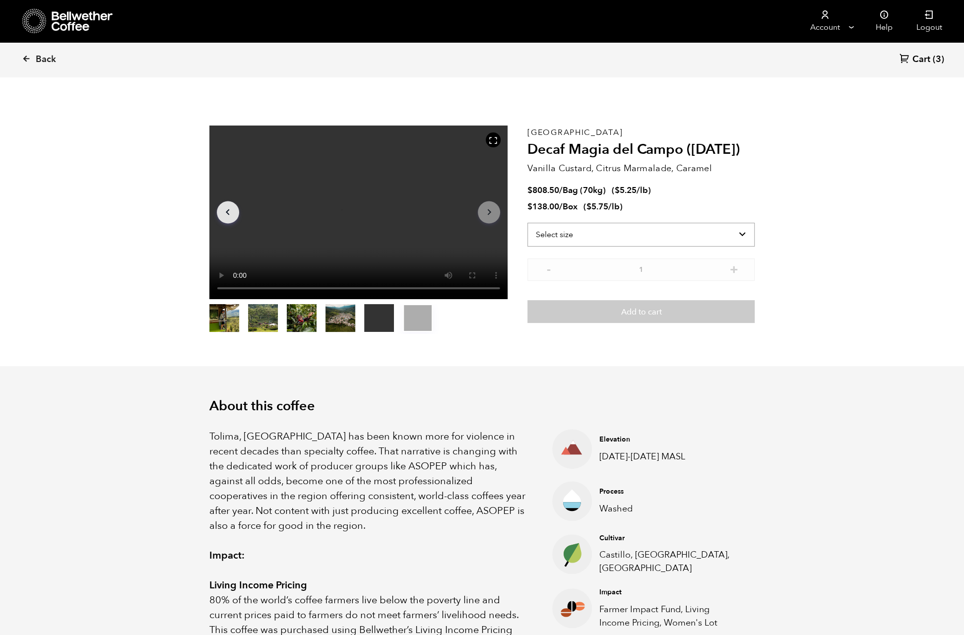
click at [746, 231] on select "Select size Bag (70kg) (154 lbs) Box (24 lbs)" at bounding box center [640, 235] width 227 height 24
click at [930, 57] on link "Cart (3)" at bounding box center [921, 59] width 45 height 13
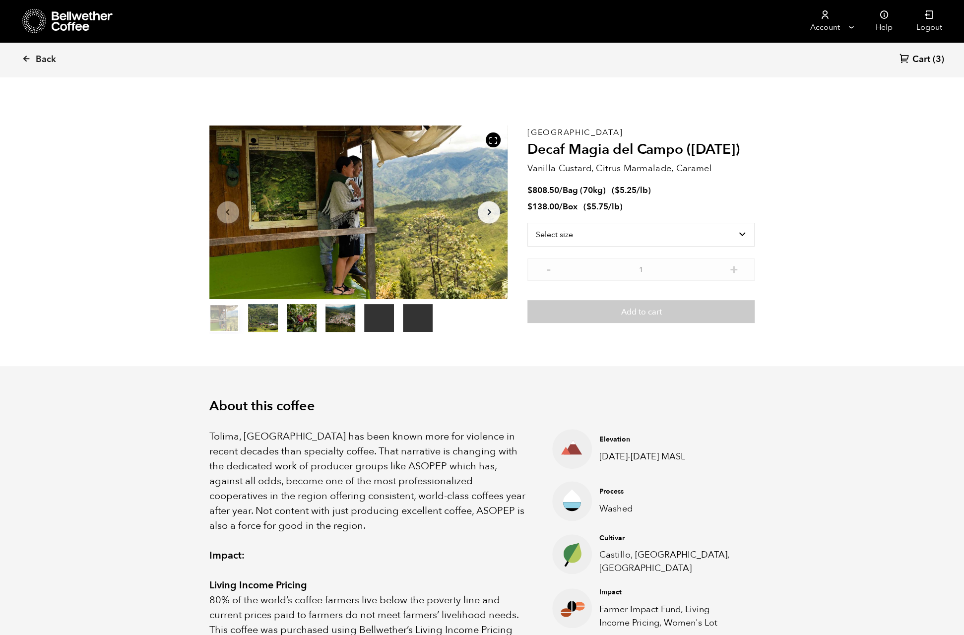
scroll to position [431, 528]
click at [744, 234] on select "Select size Bag (70kg) (154 lbs) Box (24 lbs)" at bounding box center [640, 235] width 227 height 24
select select "box"
click at [527, 223] on select "Select size Bag (70kg) (154 lbs) Box (24 lbs)" at bounding box center [640, 235] width 227 height 24
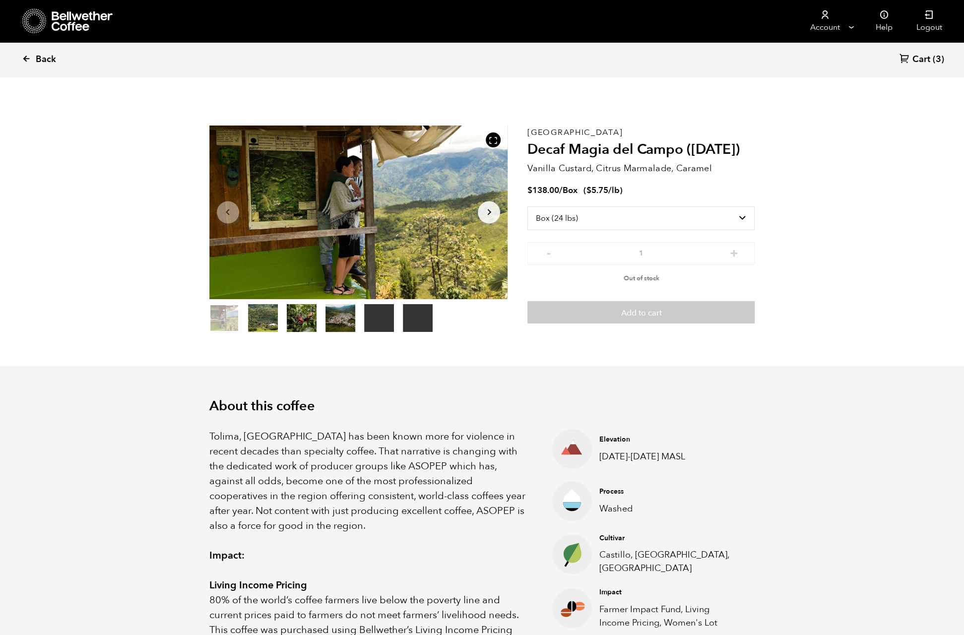
click at [38, 54] on span "Back" at bounding box center [46, 60] width 20 height 12
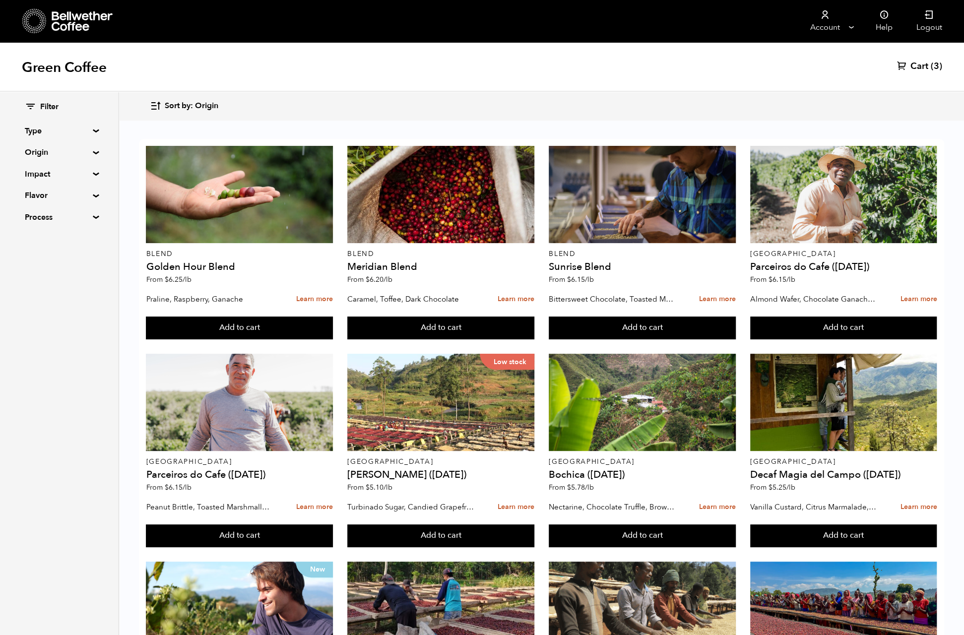
click at [55, 131] on summary "Type" at bounding box center [59, 131] width 68 height 12
click at [30, 180] on input "Decaf" at bounding box center [29, 181] width 9 height 9
checkbox input "true"
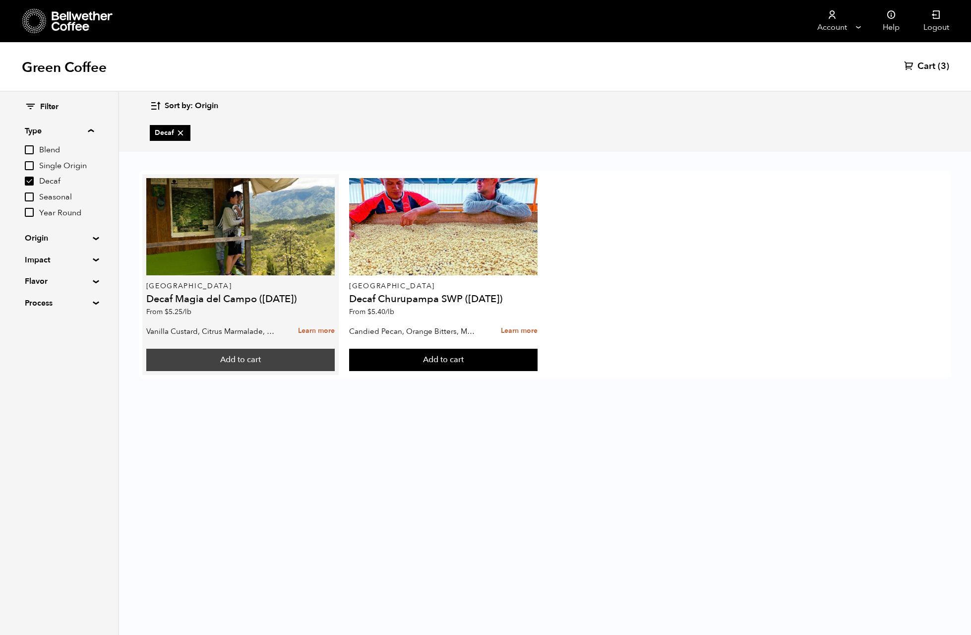
drag, startPoint x: 281, startPoint y: 233, endPoint x: 231, endPoint y: 359, distance: 136.0
click at [231, 359] on button "Add to cart" at bounding box center [240, 360] width 188 height 23
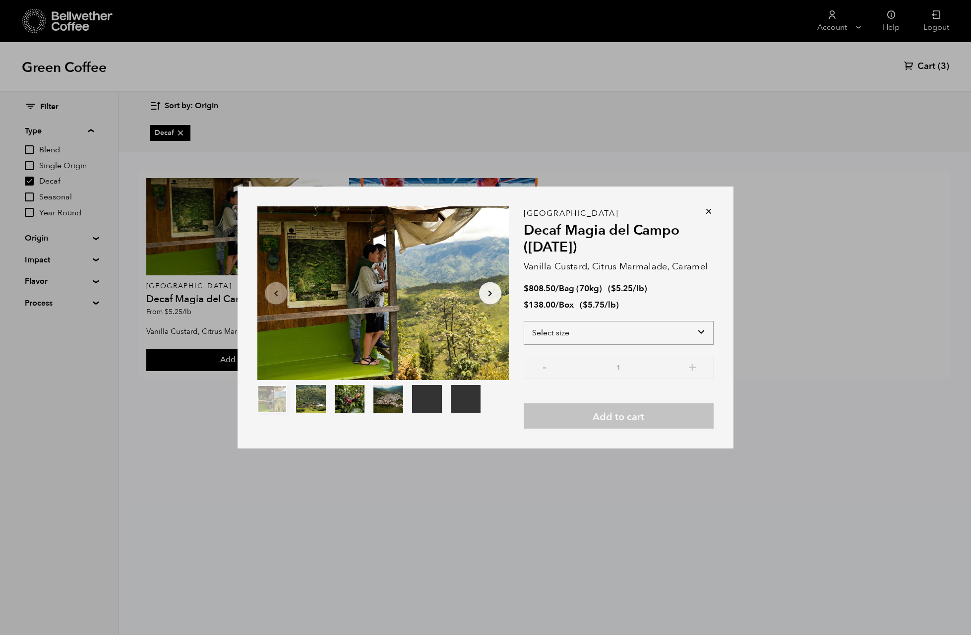
click at [702, 332] on select "Select size Bag (70kg) (154 lbs) Box (24 lbs)" at bounding box center [619, 333] width 190 height 24
click at [524, 321] on select "Select size Bag (70kg) (154 lbs) Box (24 lbs)" at bounding box center [619, 333] width 190 height 24
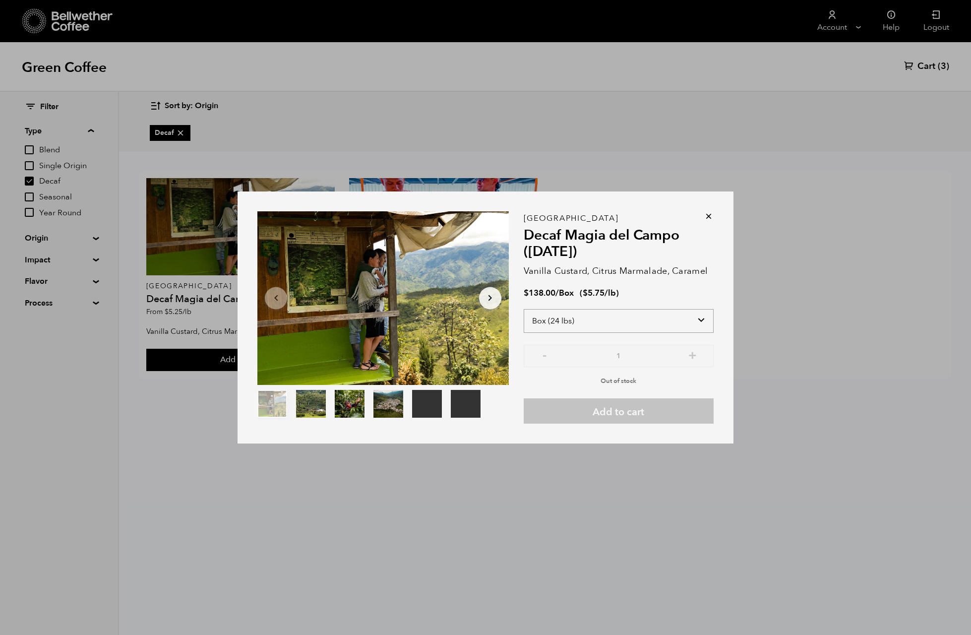
click at [600, 320] on select "Select size Bag (70kg) (154 lbs) Box (24 lbs)" at bounding box center [619, 321] width 190 height 24
select select "bag"
click at [524, 309] on select "Select size Bag (70kg) (154 lbs) Box (24 lbs)" at bounding box center [619, 321] width 190 height 24
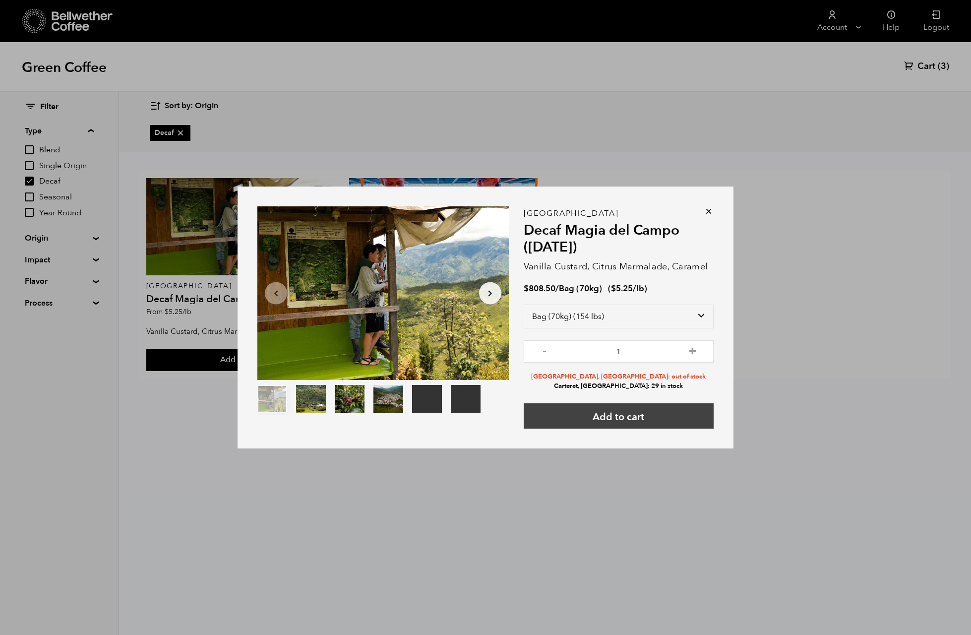
click at [623, 417] on button "Add to cart" at bounding box center [619, 415] width 190 height 25
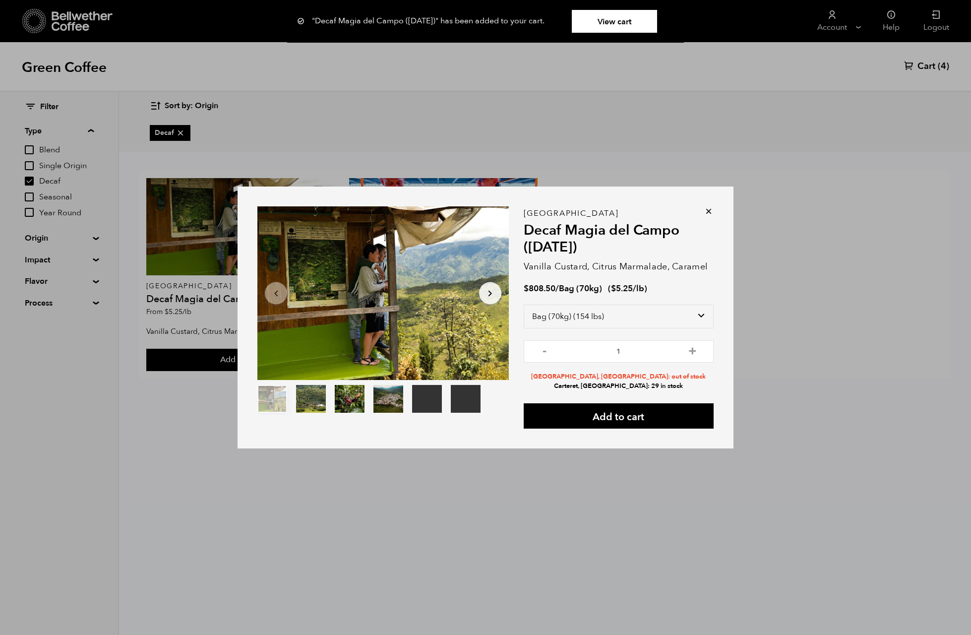
click at [706, 213] on icon at bounding box center [709, 211] width 10 height 10
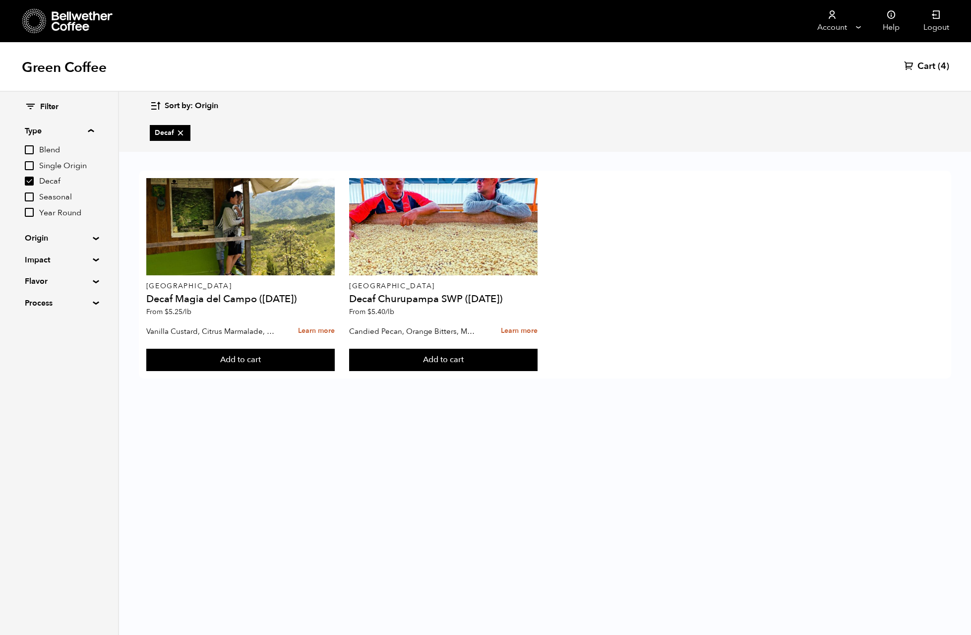
click at [933, 61] on span "Cart" at bounding box center [926, 67] width 18 height 12
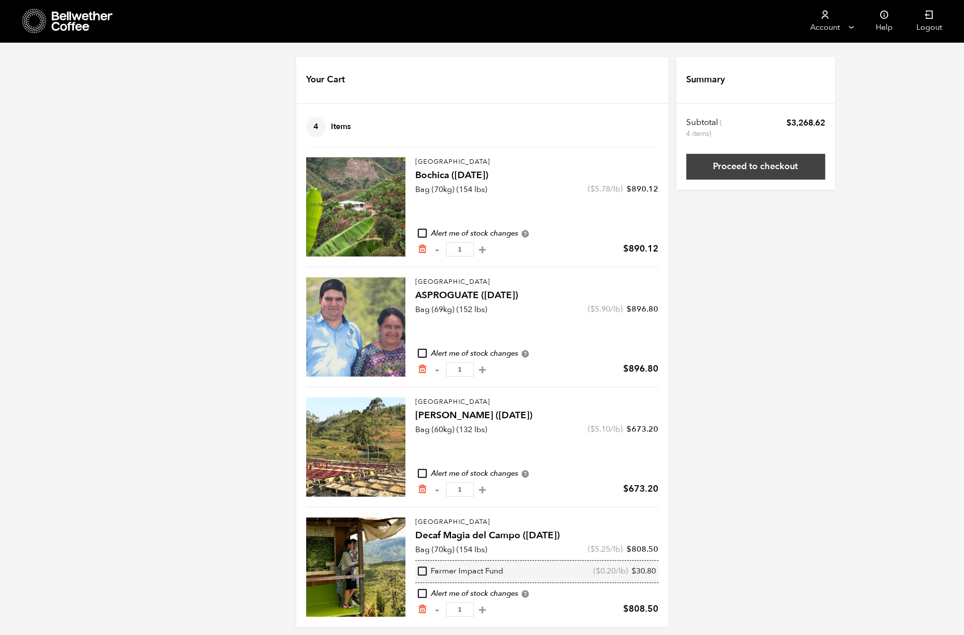
click at [767, 169] on link "Proceed to checkout" at bounding box center [755, 167] width 139 height 26
